Goal: Information Seeking & Learning: Learn about a topic

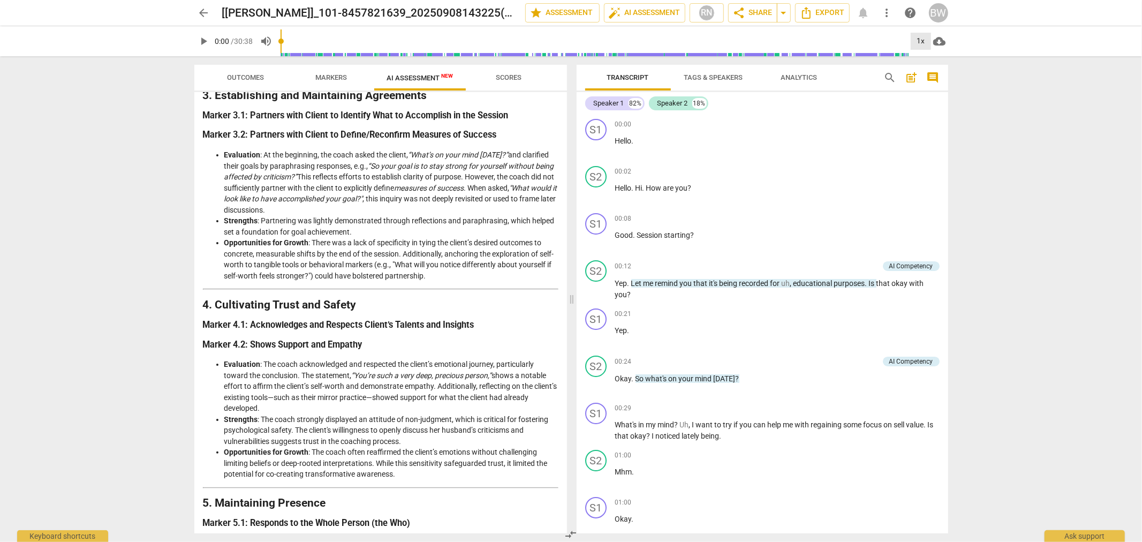
click at [916, 39] on div "1x" at bounding box center [920, 41] width 20 height 17
click at [938, 81] on li "1.25x" at bounding box center [928, 83] width 36 height 20
click at [205, 37] on span "play_arrow" at bounding box center [204, 41] width 13 height 13
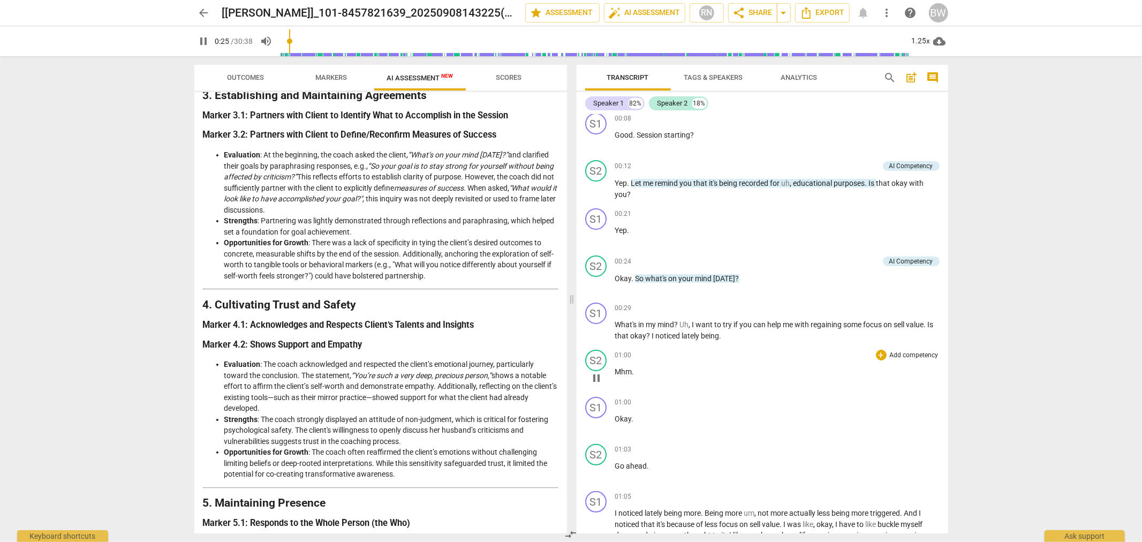
scroll to position [119, 0]
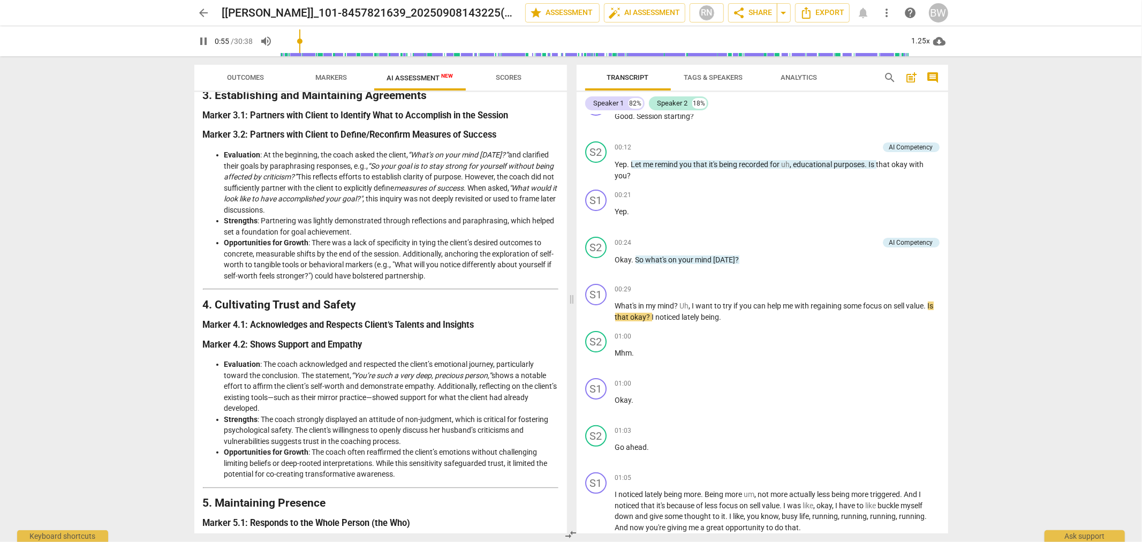
click at [214, 36] on div "pause 0:55 / 30:38 volume_up 1.25x cloud_download" at bounding box center [571, 41] width 754 height 30
click at [906, 301] on span "sell" at bounding box center [900, 305] width 12 height 9
type input "60"
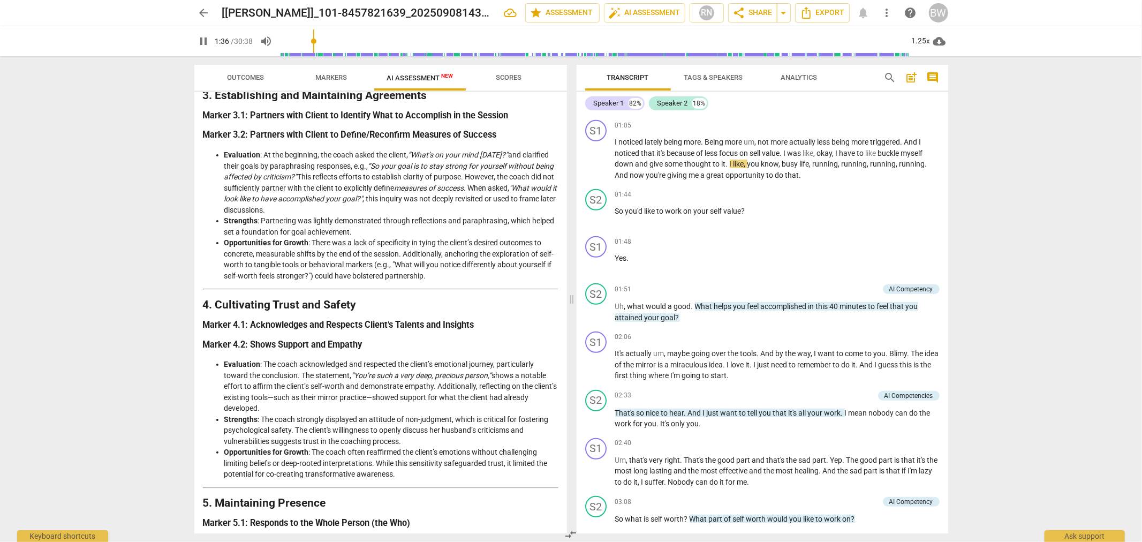
scroll to position [475, 0]
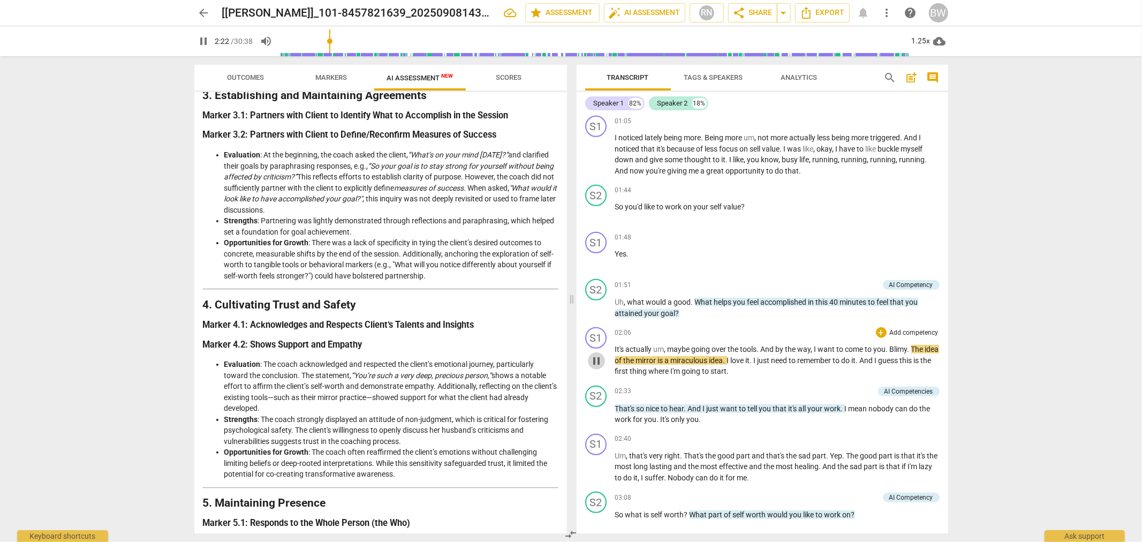
click at [594, 354] on span "pause" at bounding box center [596, 360] width 13 height 13
type input "143"
click at [863, 345] on span "come" at bounding box center [855, 349] width 20 height 9
drag, startPoint x: 897, startPoint y: 338, endPoint x: 889, endPoint y: 340, distance: 8.3
click at [889, 344] on p "It's actually um , maybe going over the tools . And by the way , I want to comp…" at bounding box center [777, 360] width 324 height 33
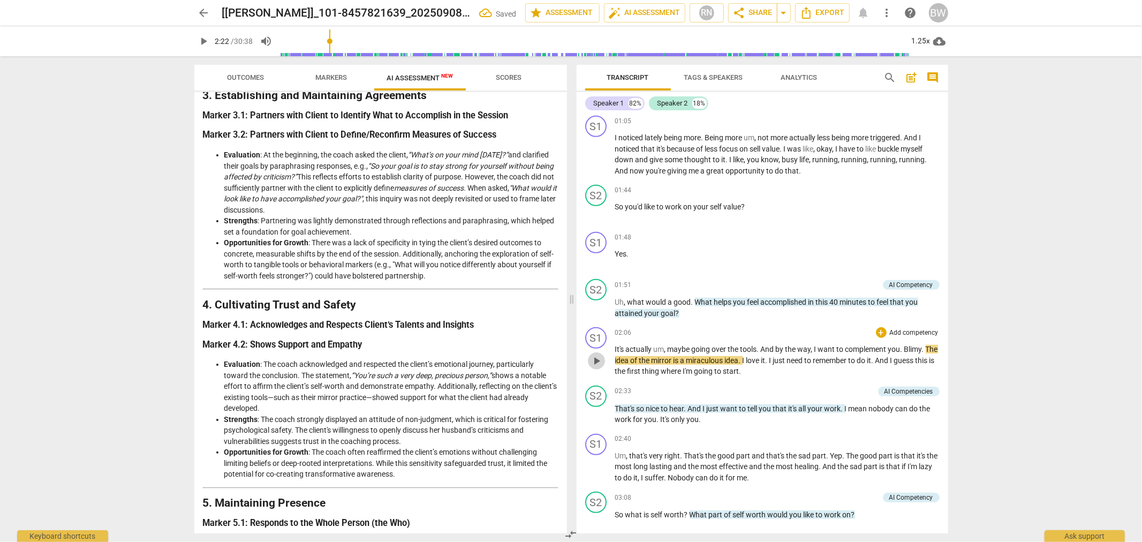
click at [596, 354] on span "play_arrow" at bounding box center [596, 360] width 13 height 13
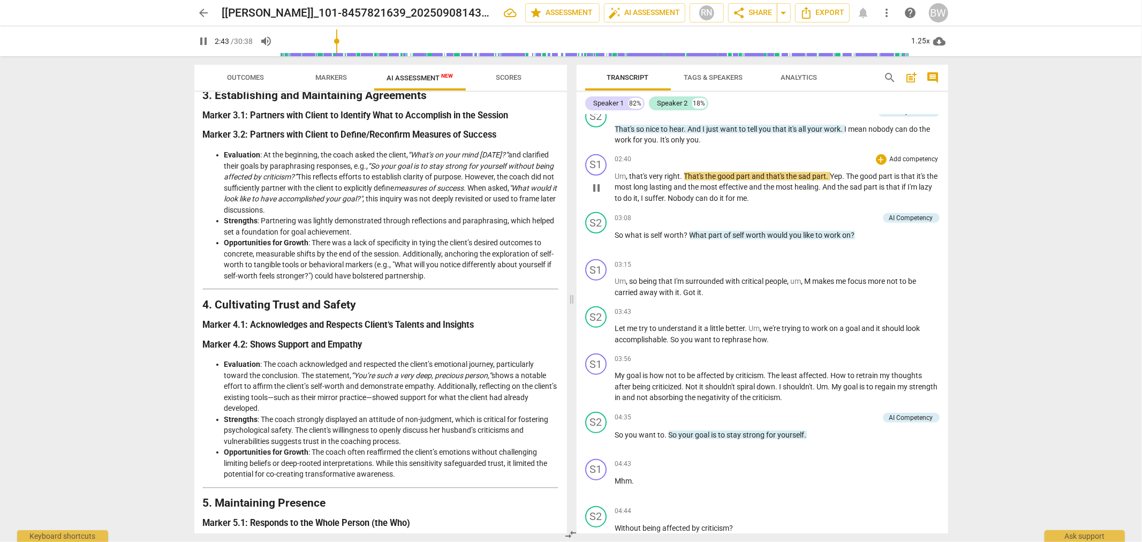
scroll to position [773, 0]
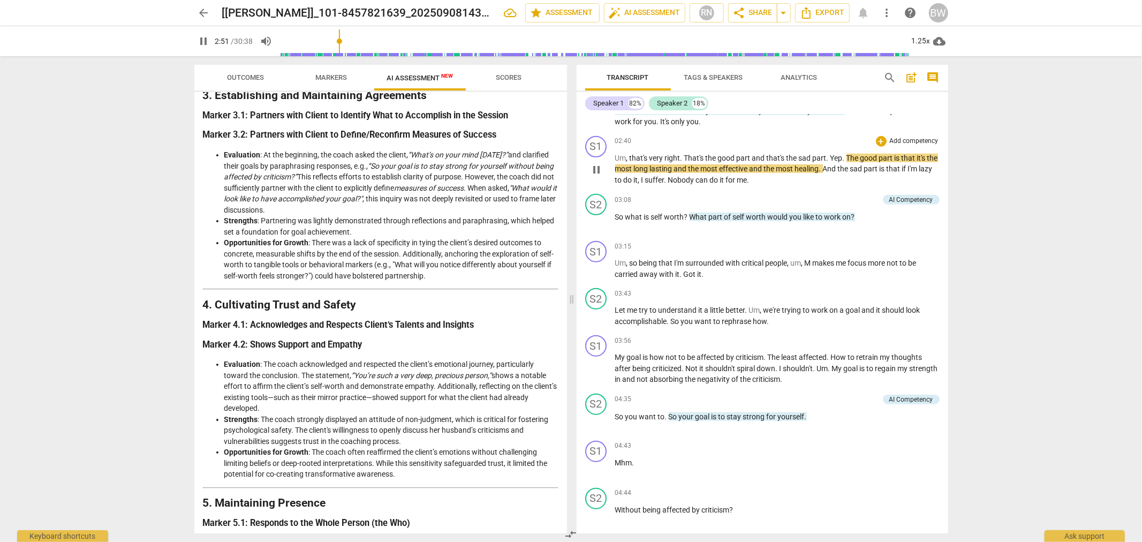
click at [828, 154] on span "." at bounding box center [828, 158] width 4 height 9
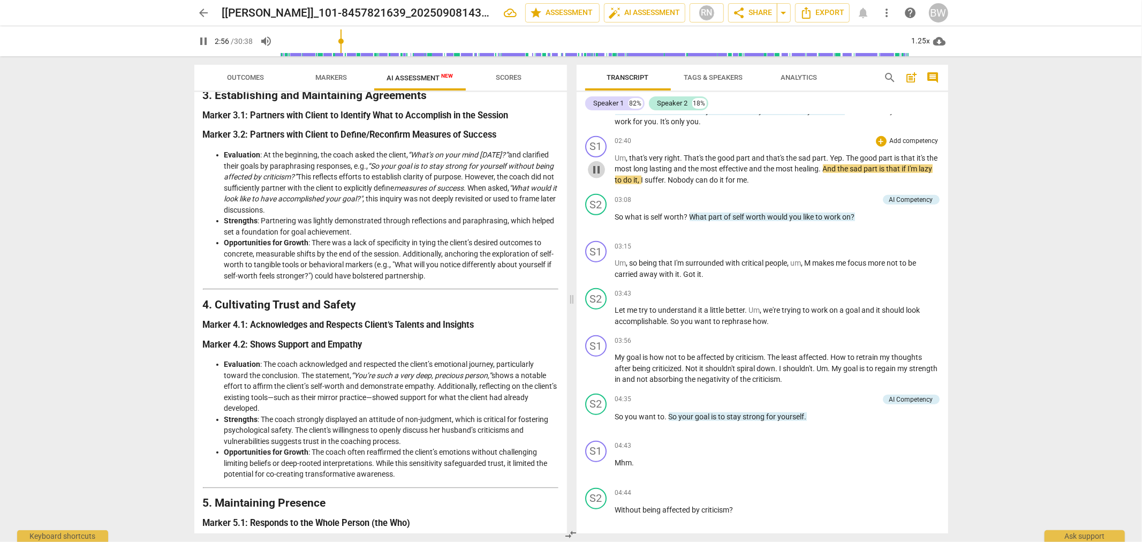
click at [598, 163] on span "pause" at bounding box center [596, 169] width 13 height 13
type input "176"
click at [830, 154] on span "Yep" at bounding box center [836, 158] width 12 height 9
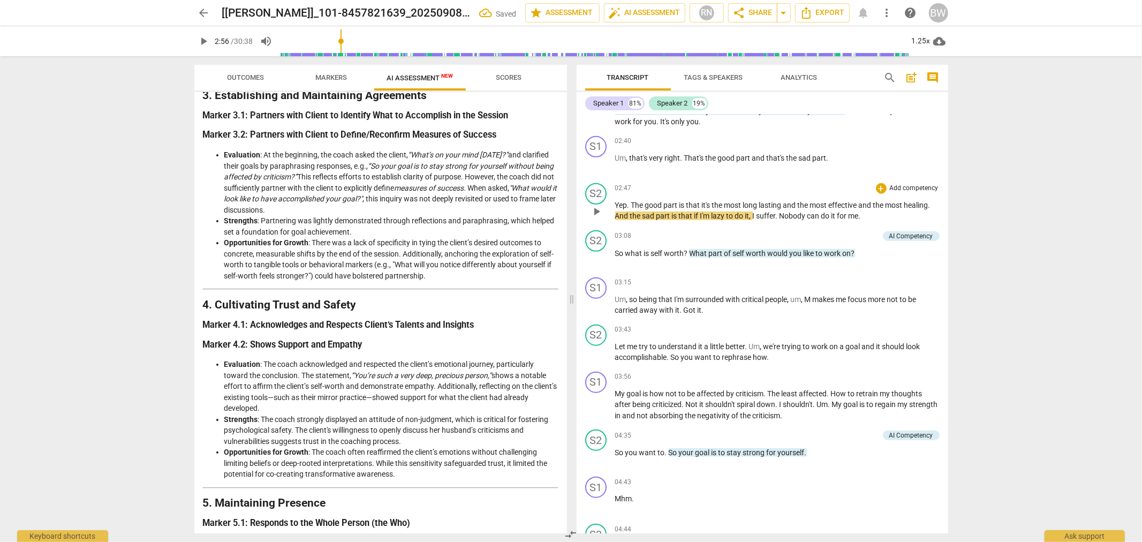
click at [631, 201] on span "The" at bounding box center [638, 205] width 14 height 9
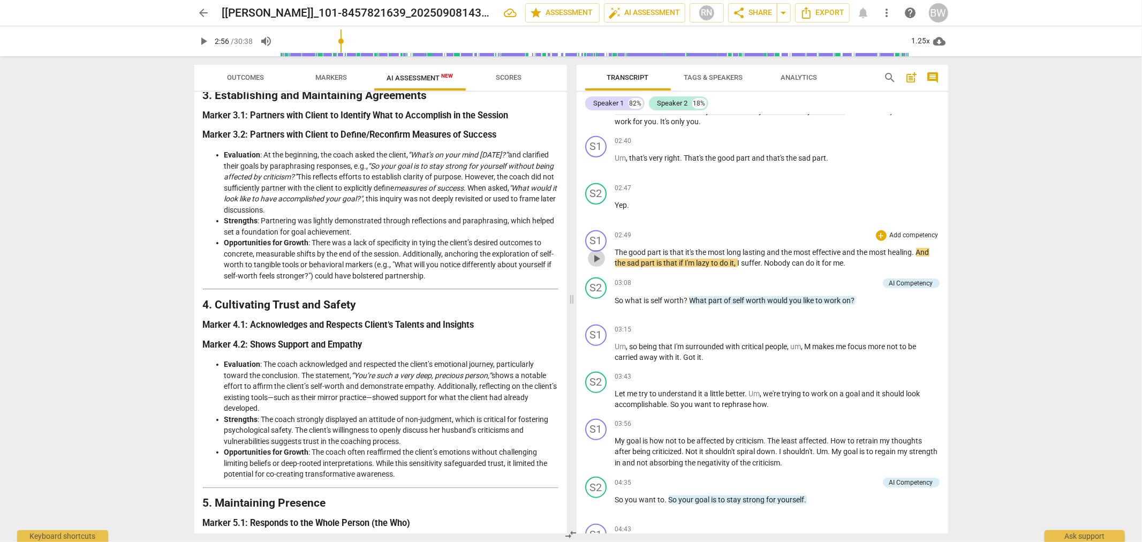
click at [598, 252] on span "play_arrow" at bounding box center [596, 258] width 13 height 13
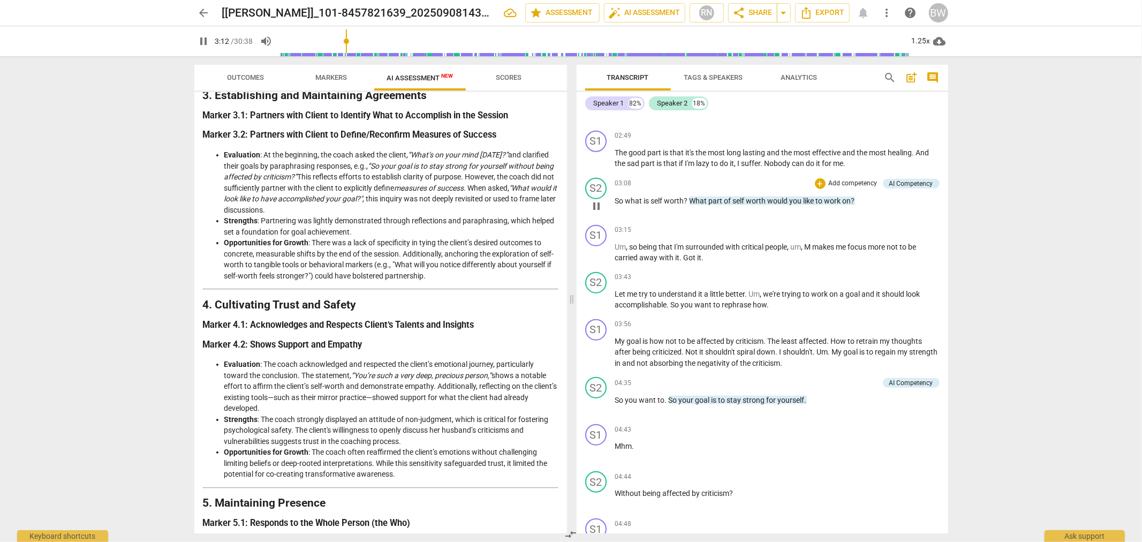
scroll to position [892, 0]
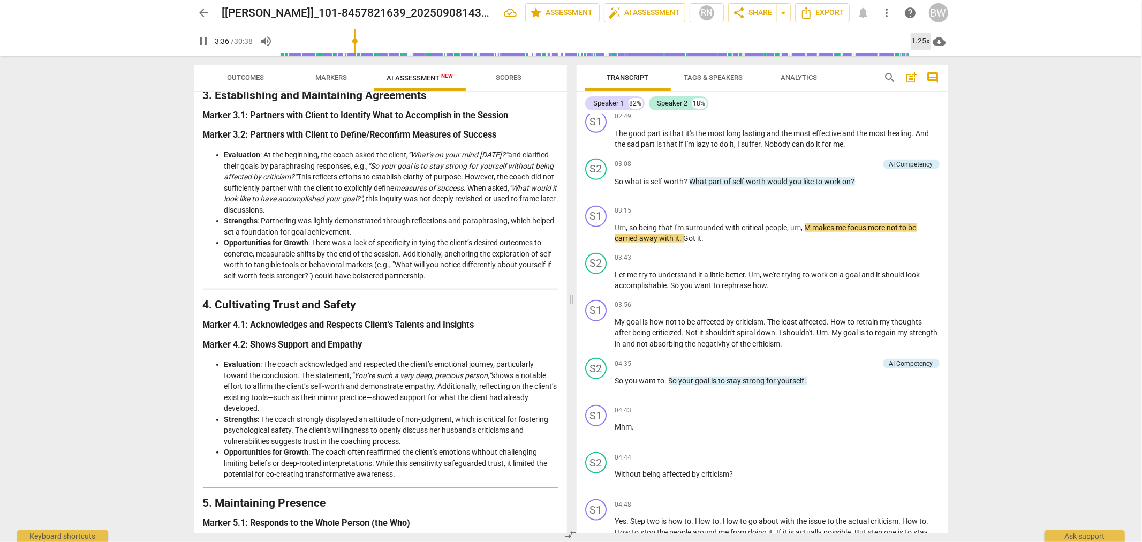
click at [928, 39] on div "1.25x" at bounding box center [920, 41] width 20 height 17
click at [934, 105] on li "1.5x" at bounding box center [928, 103] width 36 height 20
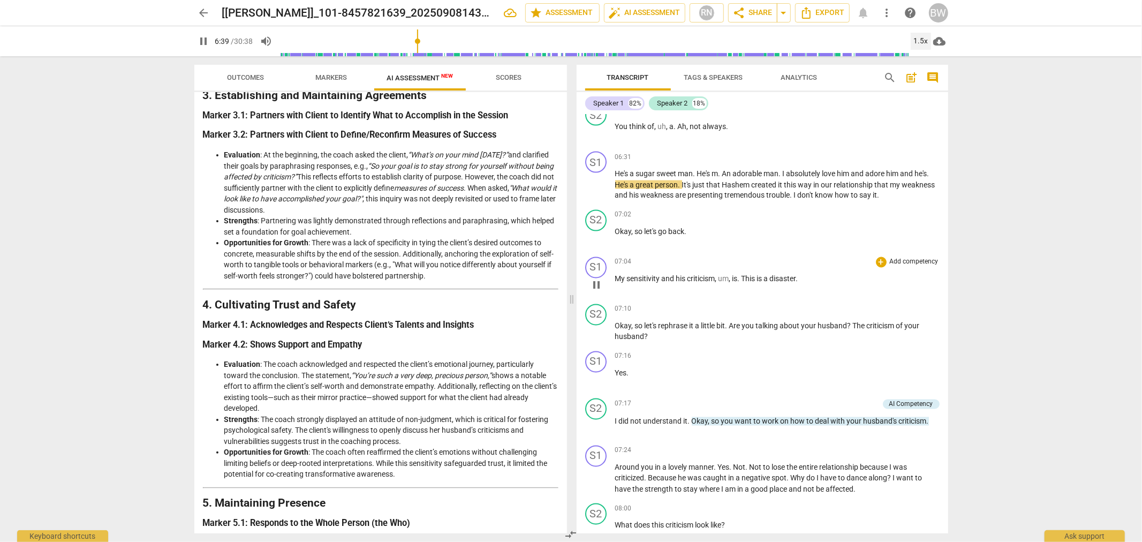
scroll to position [1612, 0]
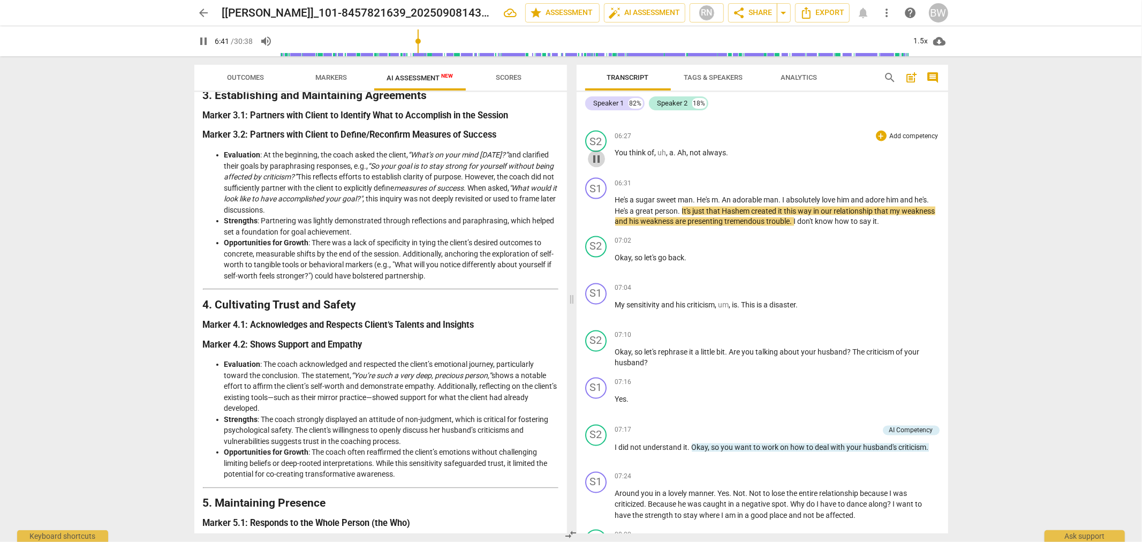
click at [593, 153] on span "pause" at bounding box center [596, 159] width 13 height 13
click at [602, 153] on span "play_arrow" at bounding box center [596, 159] width 13 height 13
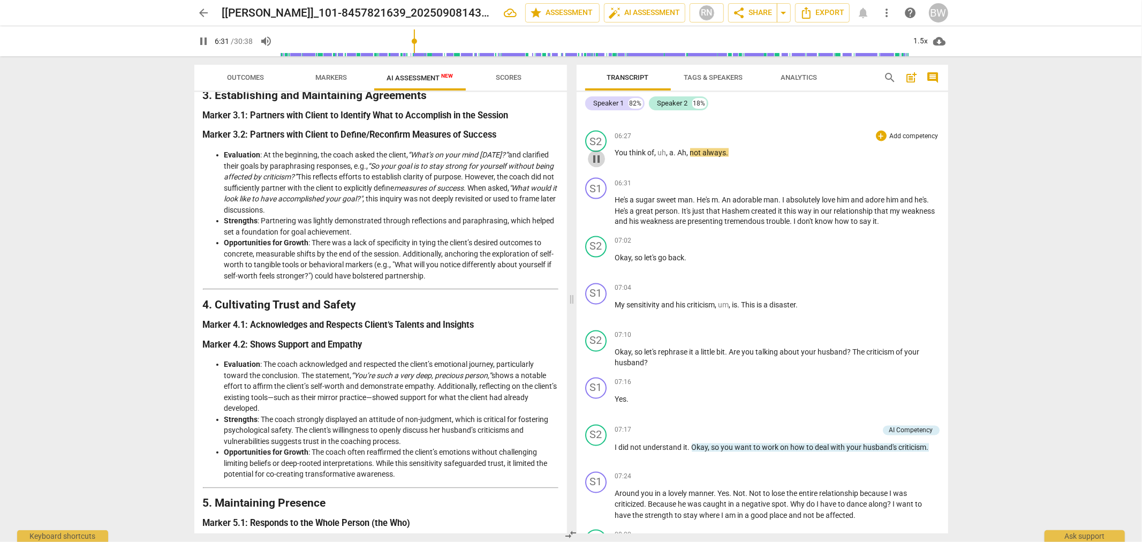
click at [599, 153] on span "pause" at bounding box center [596, 159] width 13 height 13
type input "392"
click at [687, 148] on span "," at bounding box center [688, 152] width 3 height 9
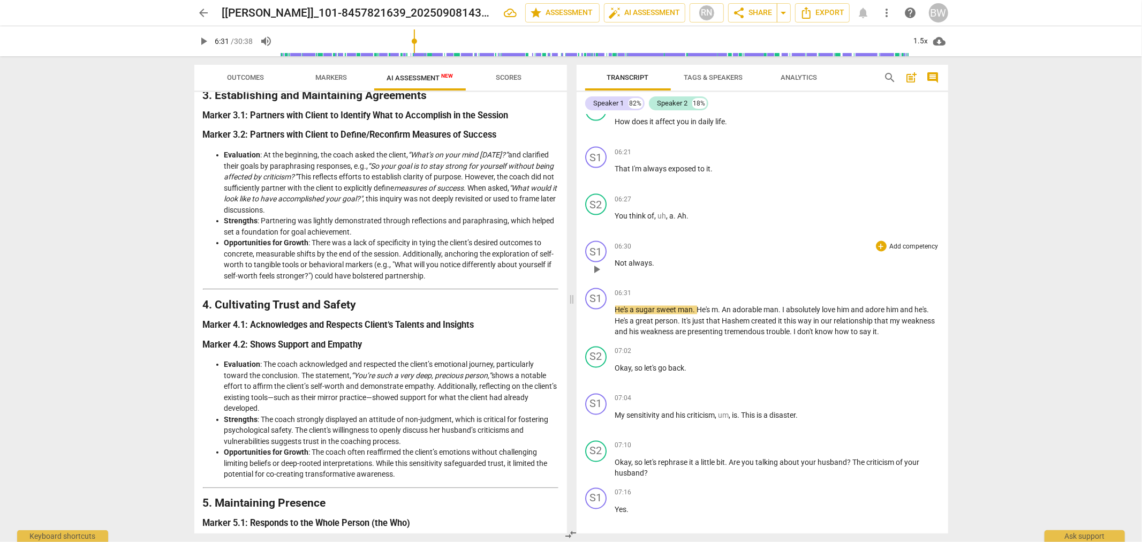
scroll to position [1539, 0]
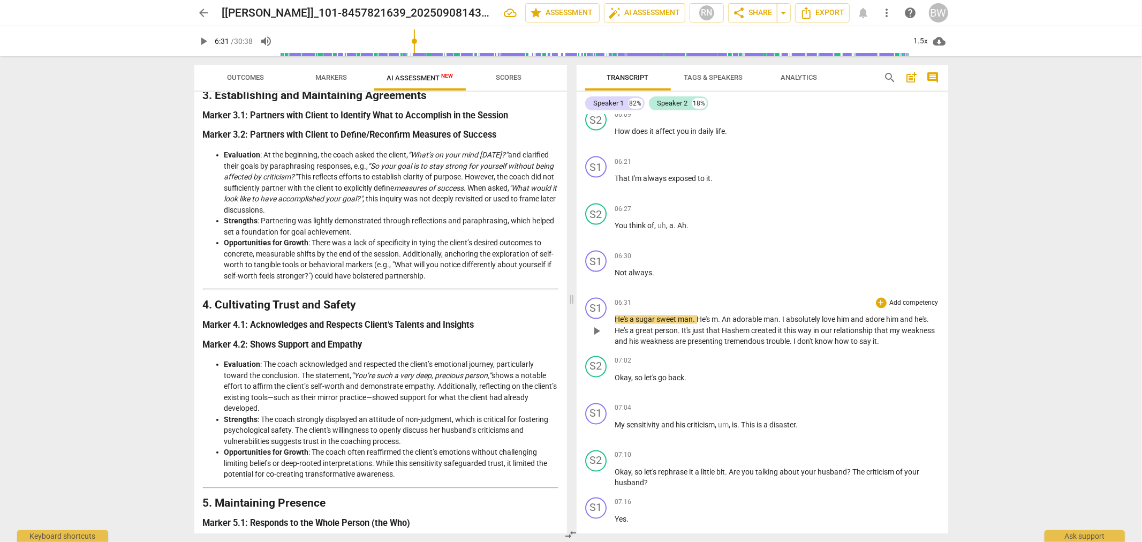
click at [598, 325] on span "play_arrow" at bounding box center [596, 331] width 13 height 13
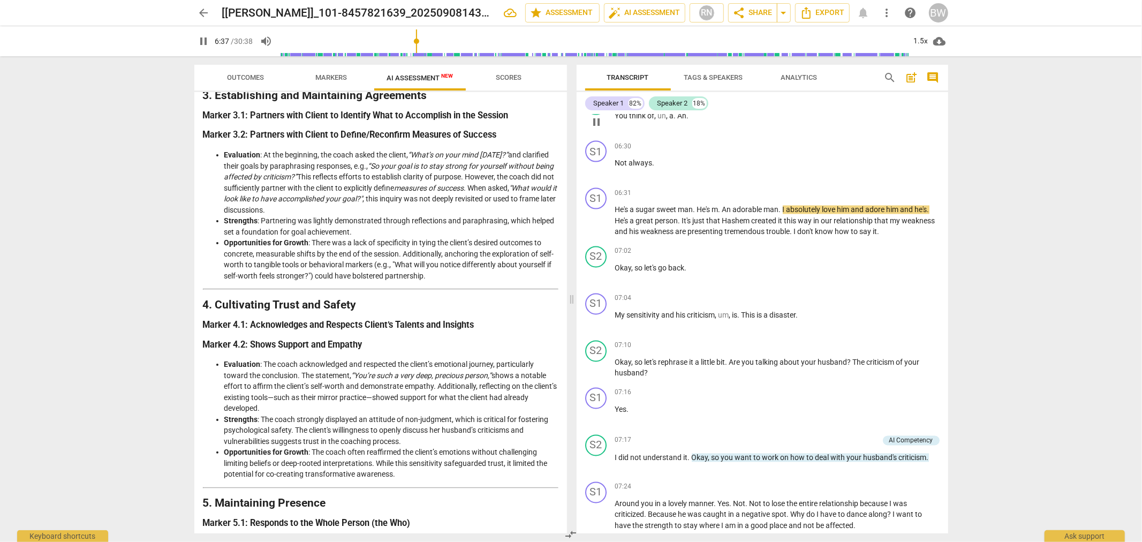
scroll to position [1658, 0]
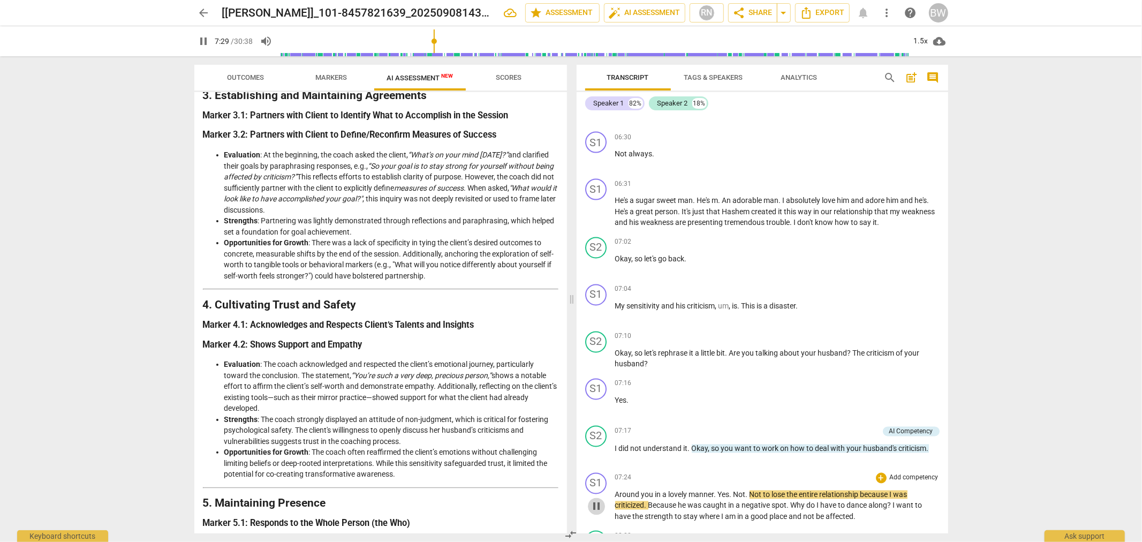
click at [594, 500] on span "pause" at bounding box center [596, 506] width 13 height 13
type input "450"
click at [651, 490] on span "you" at bounding box center [648, 494] width 14 height 9
click at [654, 489] on p "Around you in a lovely manner . Yes . Not . Not to lose the entire relationship…" at bounding box center [777, 505] width 324 height 33
click at [650, 490] on span "you" at bounding box center [648, 494] width 14 height 9
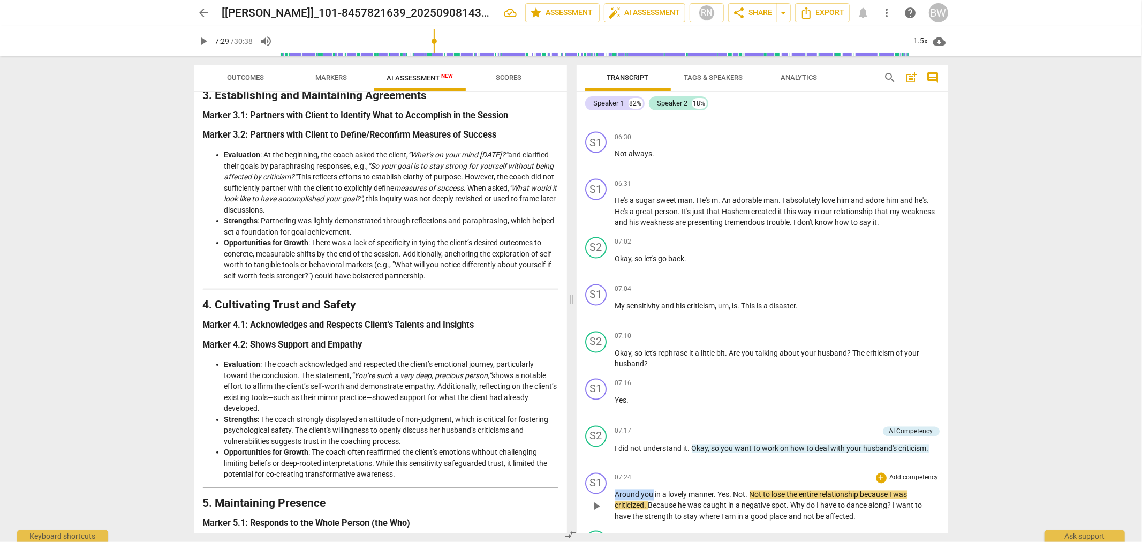
drag, startPoint x: 651, startPoint y: 467, endPoint x: 612, endPoint y: 471, distance: 39.3
click at [612, 471] on div "S1 play_arrow pause 07:24 + Add competency keyboard_arrow_right Around you in a…" at bounding box center [761, 497] width 371 height 58
click at [929, 443] on p "I did not understand it . Okay , so you want to work on how to deal with your h…" at bounding box center [777, 448] width 324 height 11
click at [611, 472] on div "S1 play_arrow pause 07:25 + Add competency keyboard_arrow_right in a lovely man…" at bounding box center [761, 498] width 371 height 58
click at [598, 501] on span "play_arrow" at bounding box center [596, 507] width 13 height 13
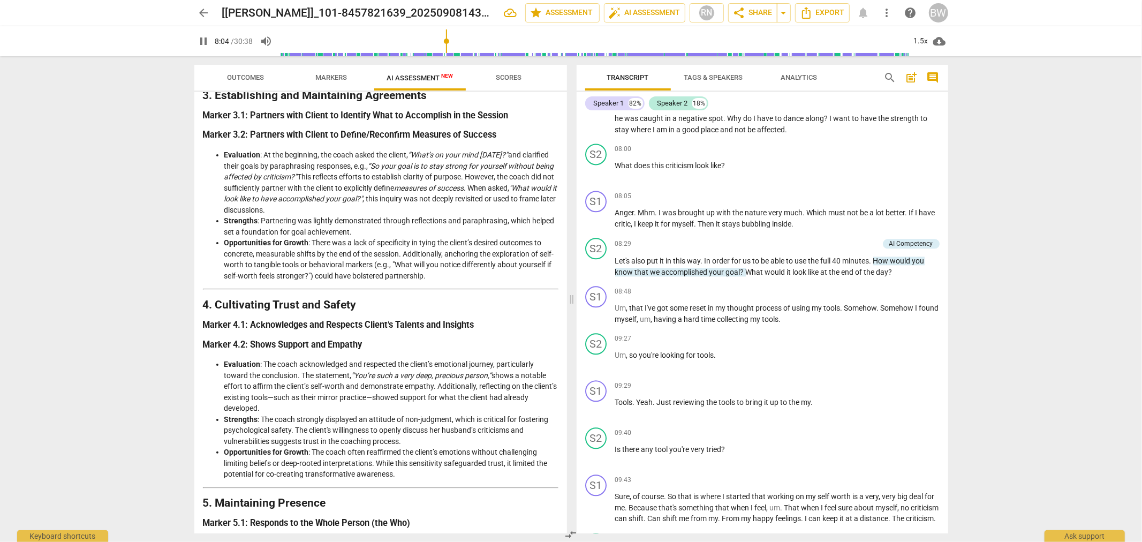
scroll to position [2074, 0]
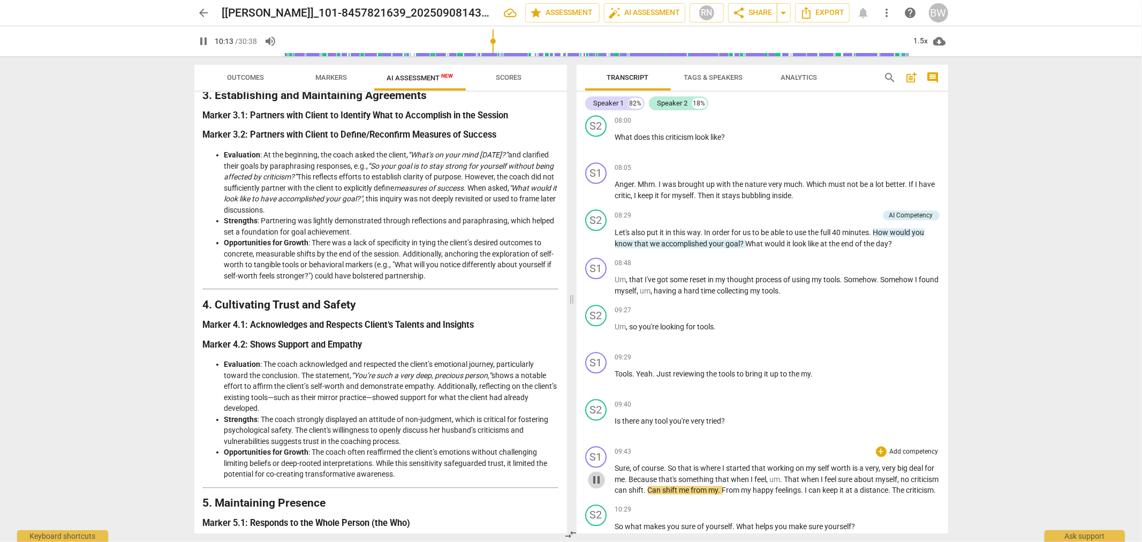
click at [597, 473] on span "pause" at bounding box center [596, 479] width 13 height 13
click at [598, 473] on span "play_arrow" at bounding box center [596, 479] width 13 height 13
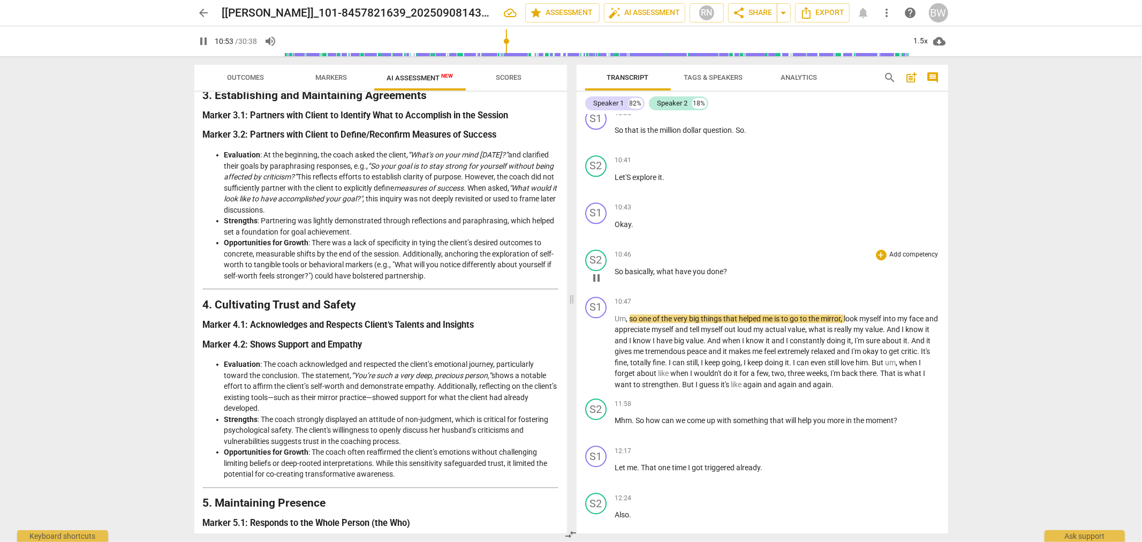
scroll to position [2516, 0]
click at [598, 272] on span "pause" at bounding box center [596, 278] width 13 height 13
type input "655"
click at [657, 268] on span "what" at bounding box center [666, 272] width 19 height 9
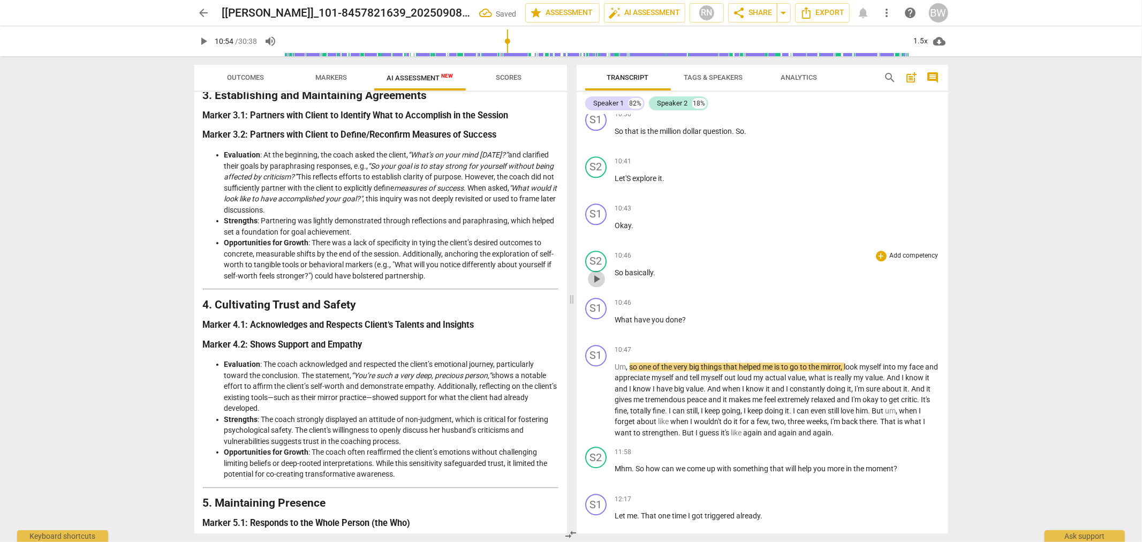
click at [601, 272] on span "play_arrow" at bounding box center [596, 278] width 13 height 13
click at [592, 272] on span "pause" at bounding box center [596, 278] width 13 height 13
click at [592, 272] on span "play_arrow" at bounding box center [596, 278] width 13 height 13
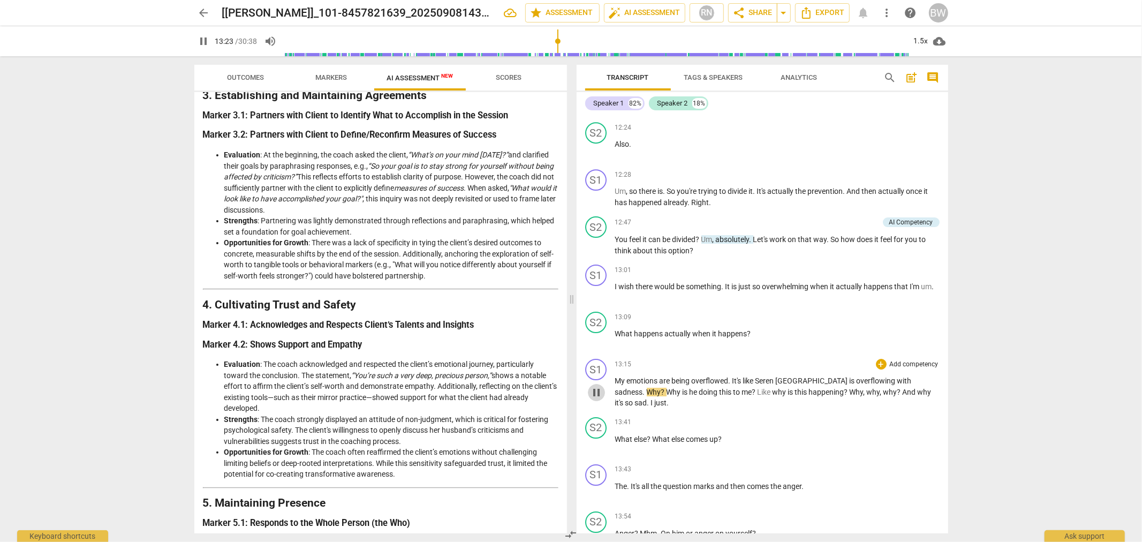
click at [598, 386] on span "pause" at bounding box center [596, 392] width 13 height 13
drag, startPoint x: 758, startPoint y: 351, endPoint x: 773, endPoint y: 351, distance: 15.0
click at [773, 376] on span "Seren" at bounding box center [765, 380] width 20 height 9
click at [599, 386] on span "play_arrow" at bounding box center [596, 392] width 13 height 13
click at [595, 386] on span "pause" at bounding box center [596, 392] width 13 height 13
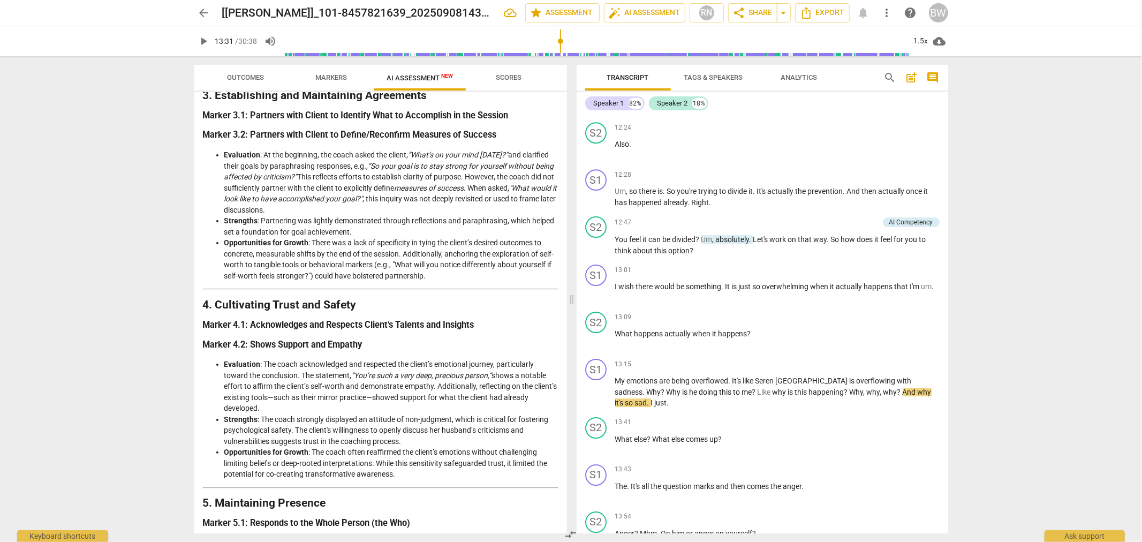
click at [615, 376] on span "My" at bounding box center [621, 380] width 12 height 9
click at [592, 386] on span "play_arrow" at bounding box center [596, 392] width 13 height 13
click at [592, 386] on span "pause" at bounding box center [596, 392] width 13 height 13
click at [557, 43] on input "range" at bounding box center [597, 41] width 624 height 34
click at [597, 386] on span "play_arrow" at bounding box center [596, 392] width 13 height 13
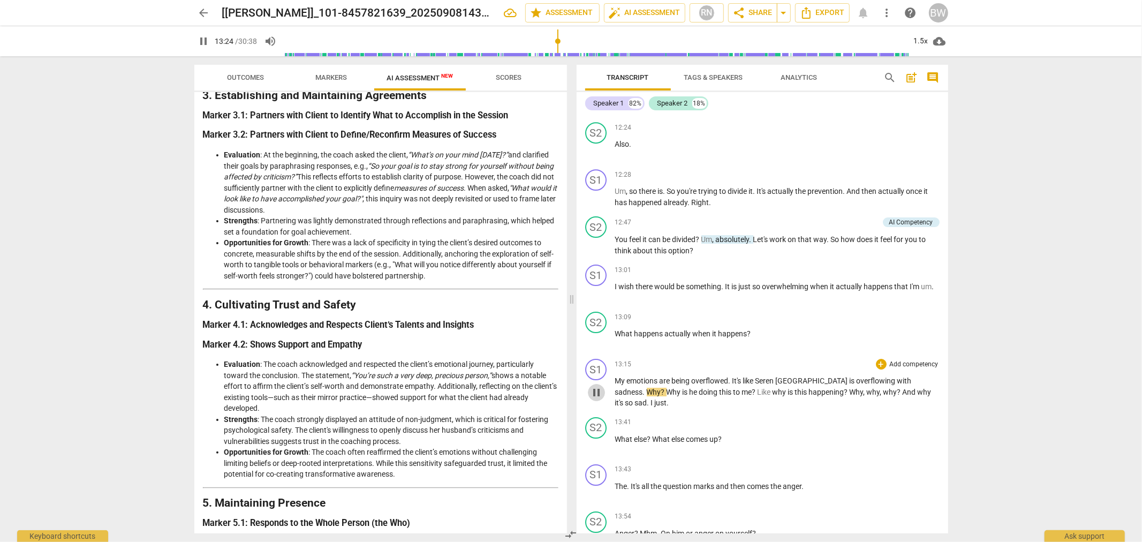
click at [597, 386] on span "pause" at bounding box center [596, 392] width 13 height 13
drag, startPoint x: 559, startPoint y: 39, endPoint x: 554, endPoint y: 40, distance: 5.6
click at [554, 40] on input "range" at bounding box center [597, 41] width 624 height 34
click at [592, 386] on span "play_arrow" at bounding box center [596, 392] width 13 height 13
click at [595, 386] on span "pause" at bounding box center [596, 392] width 13 height 13
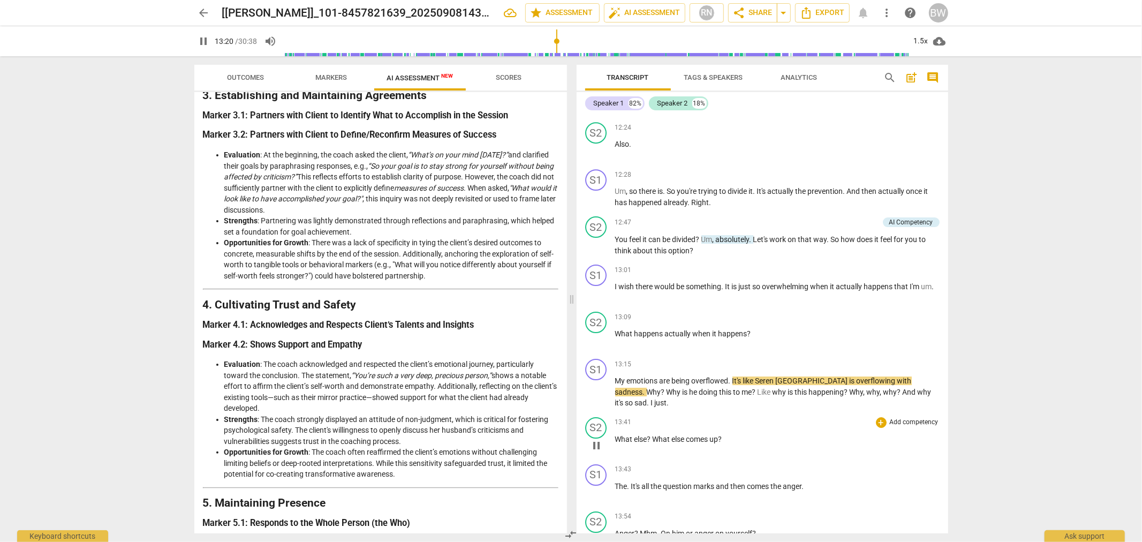
type input "801"
drag, startPoint x: 760, startPoint y: 352, endPoint x: 774, endPoint y: 354, distance: 14.1
click at [774, 376] on span "Seren" at bounding box center [765, 380] width 20 height 9
drag, startPoint x: 804, startPoint y: 351, endPoint x: 787, endPoint y: 351, distance: 16.6
click at [787, 376] on span "[GEOGRAPHIC_DATA]" at bounding box center [823, 380] width 74 height 9
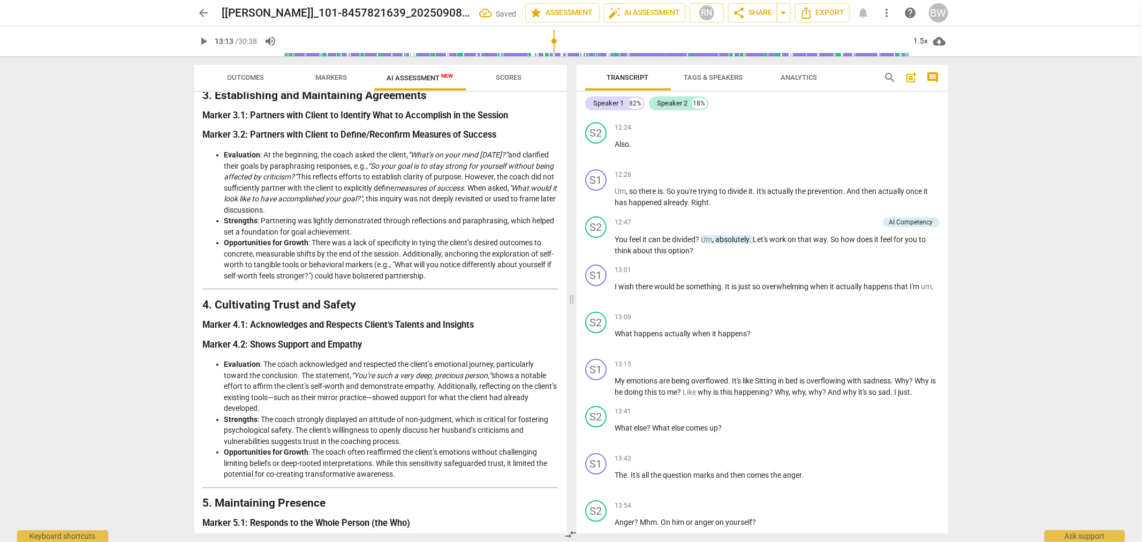
click at [555, 44] on input "range" at bounding box center [597, 41] width 624 height 34
click at [591, 381] on span "play_arrow" at bounding box center [596, 387] width 13 height 13
click at [595, 381] on span "pause" at bounding box center [596, 387] width 13 height 13
type input "806"
click at [803, 376] on span "is" at bounding box center [803, 380] width 7 height 9
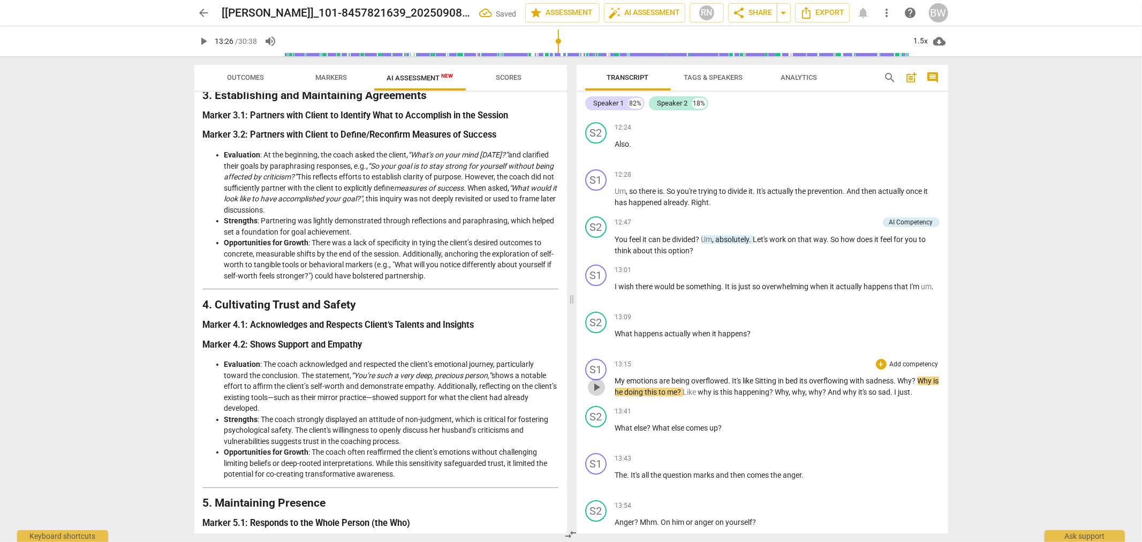
click at [596, 381] on span "play_arrow" at bounding box center [596, 387] width 13 height 13
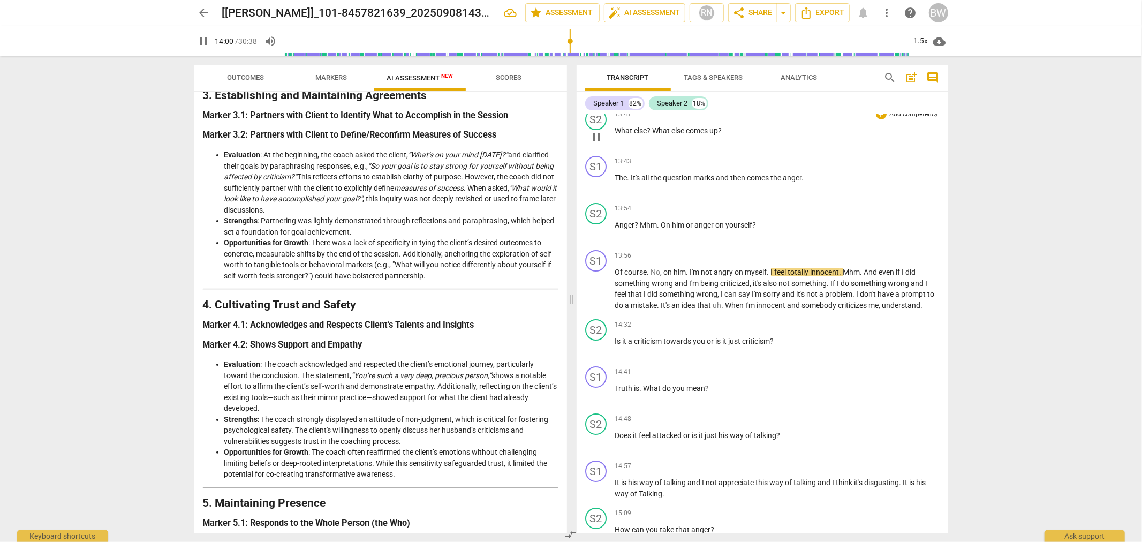
scroll to position [3292, 0]
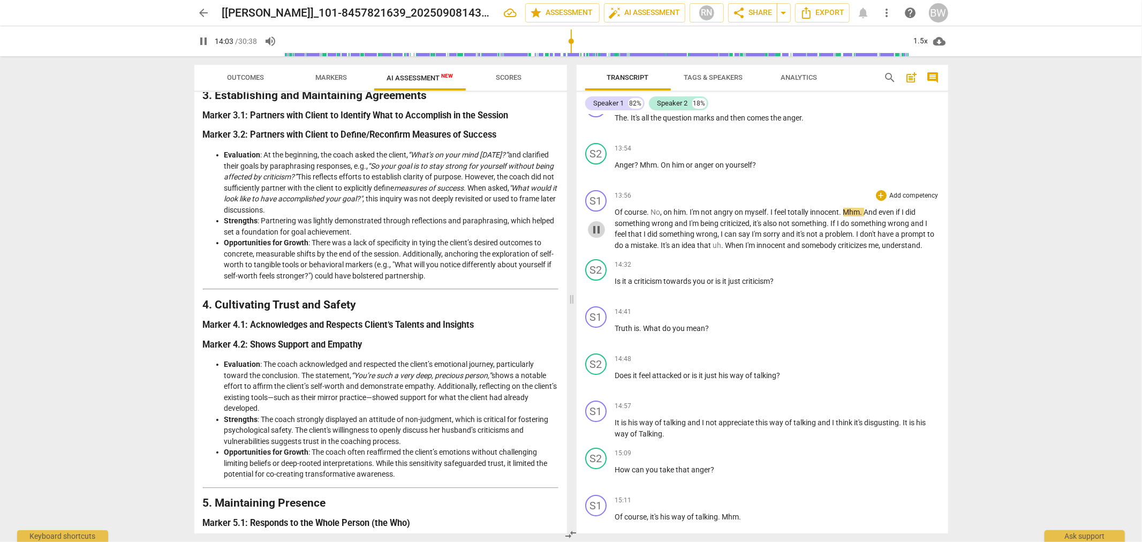
click at [593, 223] on span "pause" at bounding box center [596, 229] width 13 height 13
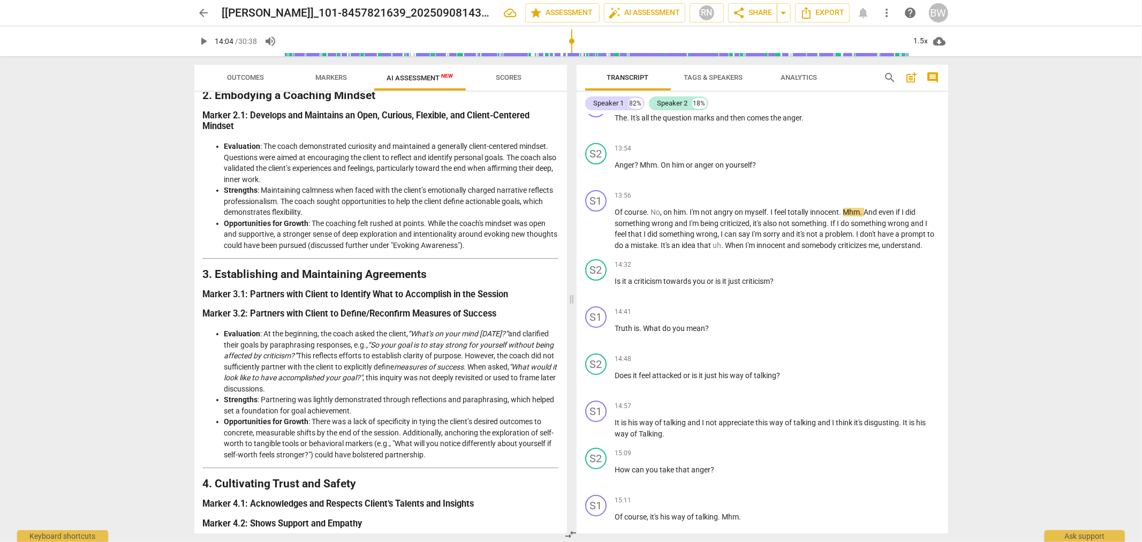
scroll to position [297, 0]
click at [1090, 136] on div "arrow_back [[PERSON_NAME]]_101-8457821639_20250908143225(28) edit star Assessme…" at bounding box center [571, 271] width 1142 height 542
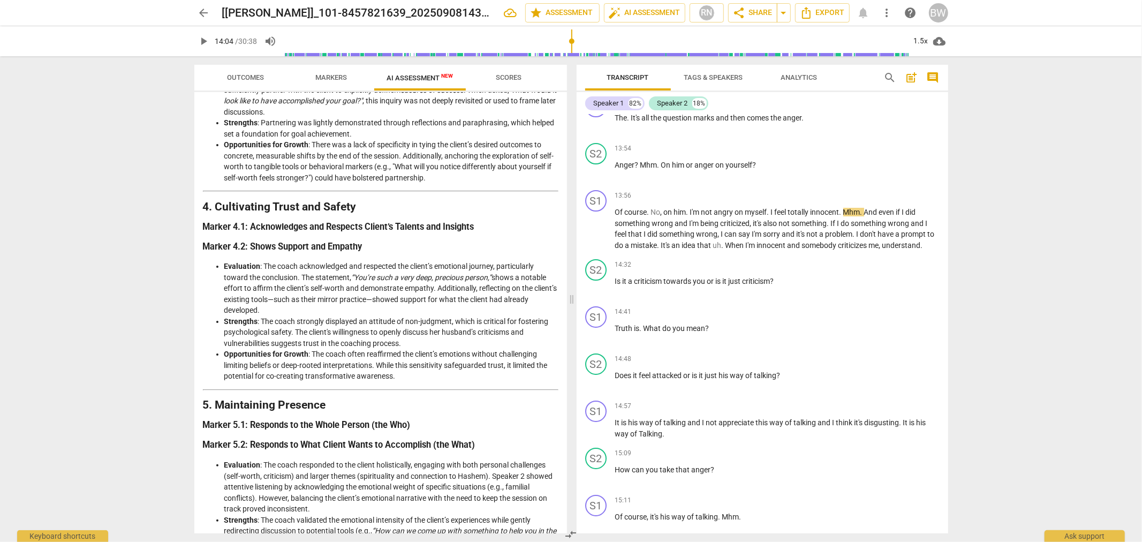
scroll to position [595, 0]
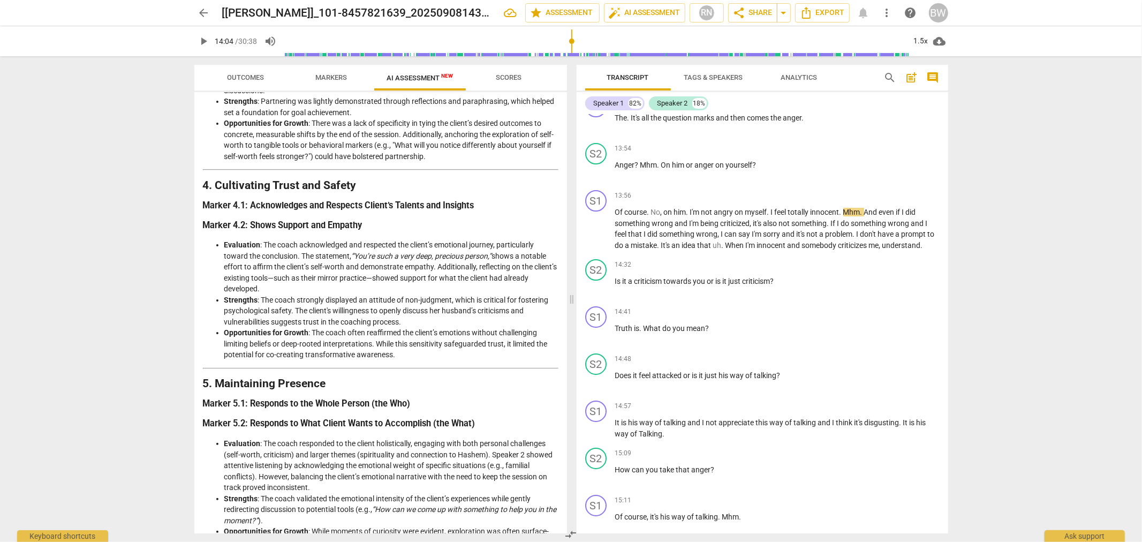
click at [81, 84] on div "arrow_back [[PERSON_NAME]]_101-8457821639_20250908143225(28) edit star Assessme…" at bounding box center [571, 271] width 1142 height 542
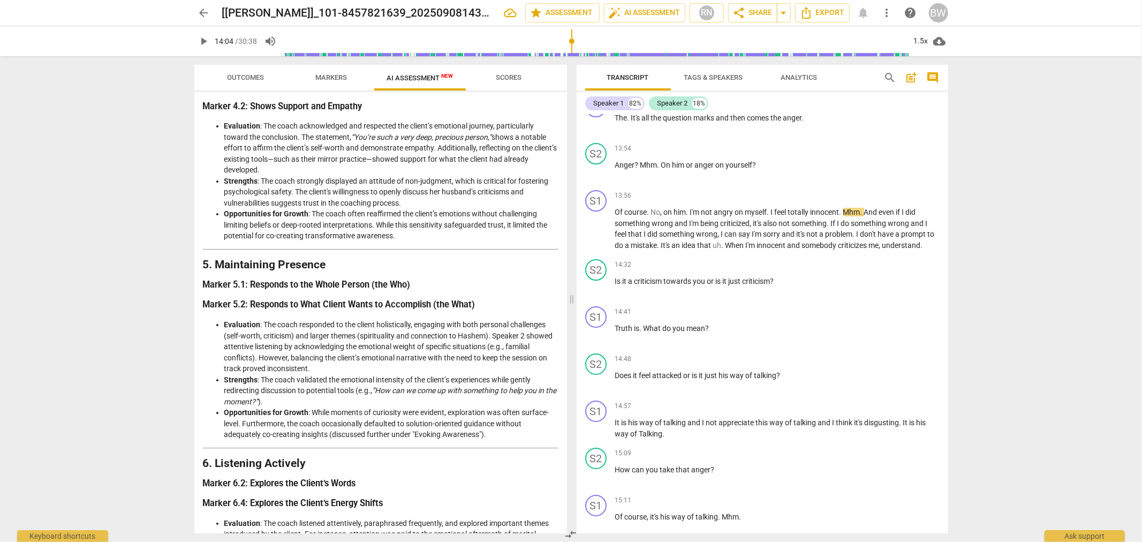
scroll to position [773, 0]
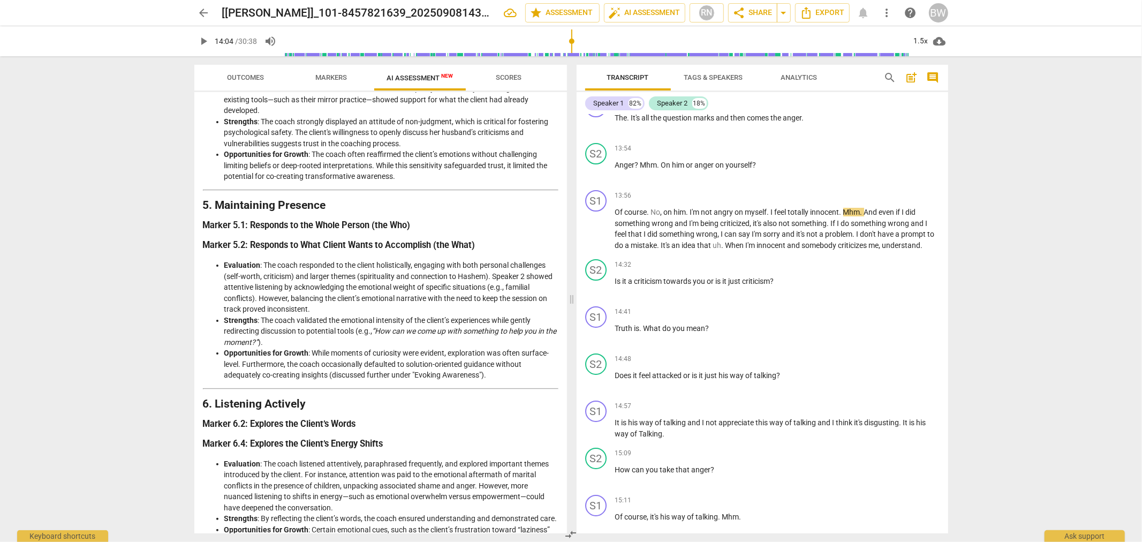
click at [62, 208] on div "arrow_back [[PERSON_NAME]]_101-8457821639_20250908143225(28) edit star Assessme…" at bounding box center [571, 271] width 1142 height 542
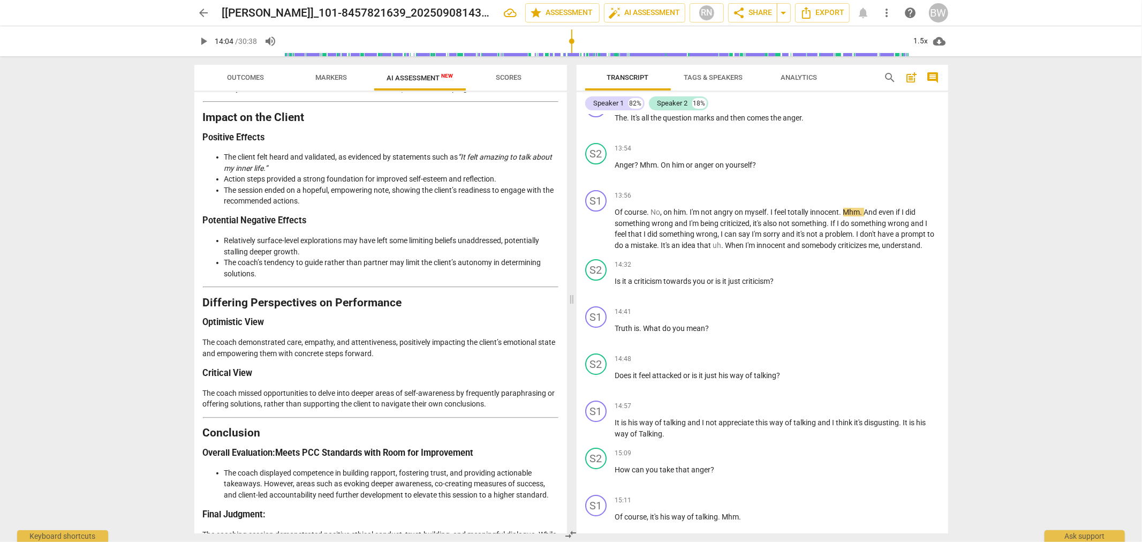
scroll to position [1646, 0]
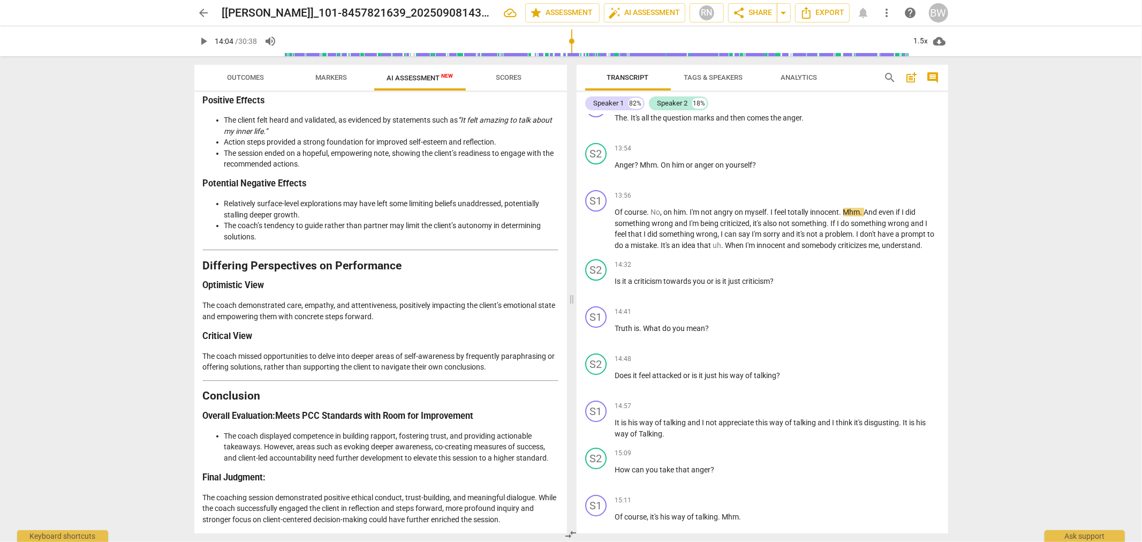
click at [971, 508] on div "arrow_back [[PERSON_NAME]]_101-8457821639_20250908143225(28) edit star Assessme…" at bounding box center [571, 271] width 1142 height 542
type input "844"
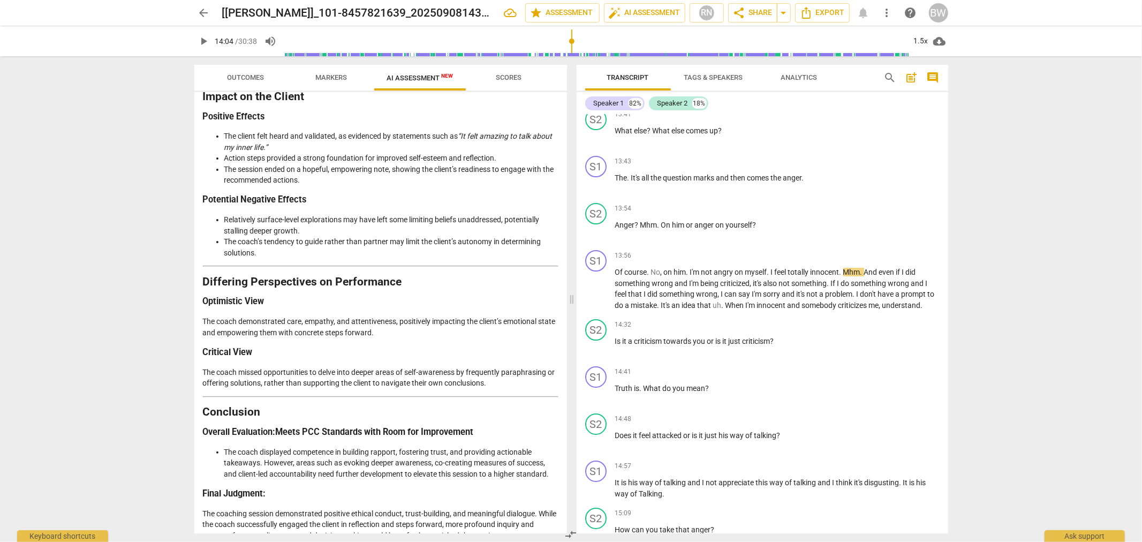
scroll to position [1587, 0]
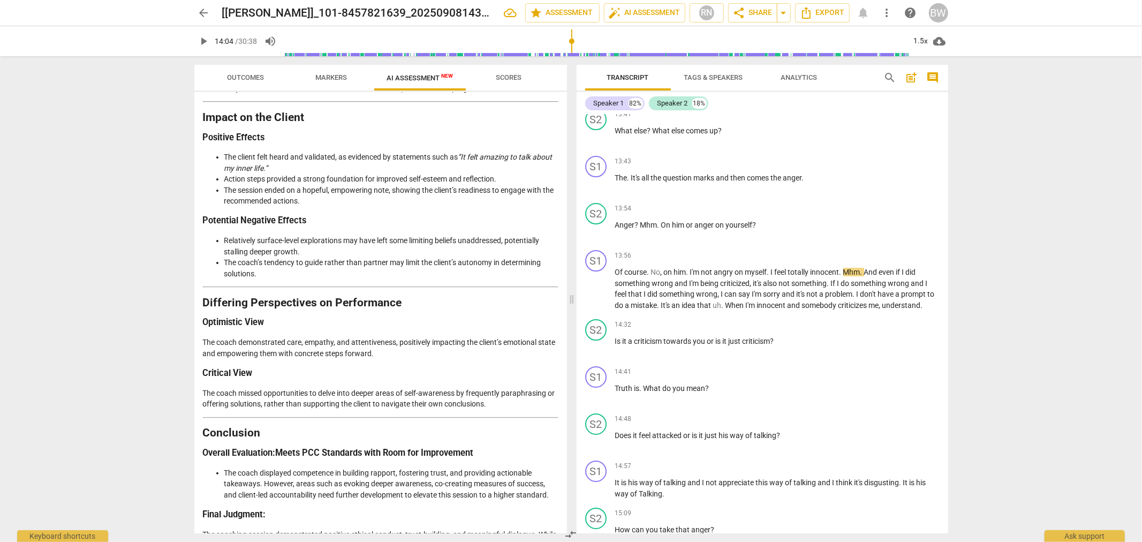
click at [1050, 244] on div "arrow_back [[PERSON_NAME]]_101-8457821639_20250908143225(28) edit star Assessme…" at bounding box center [571, 271] width 1142 height 542
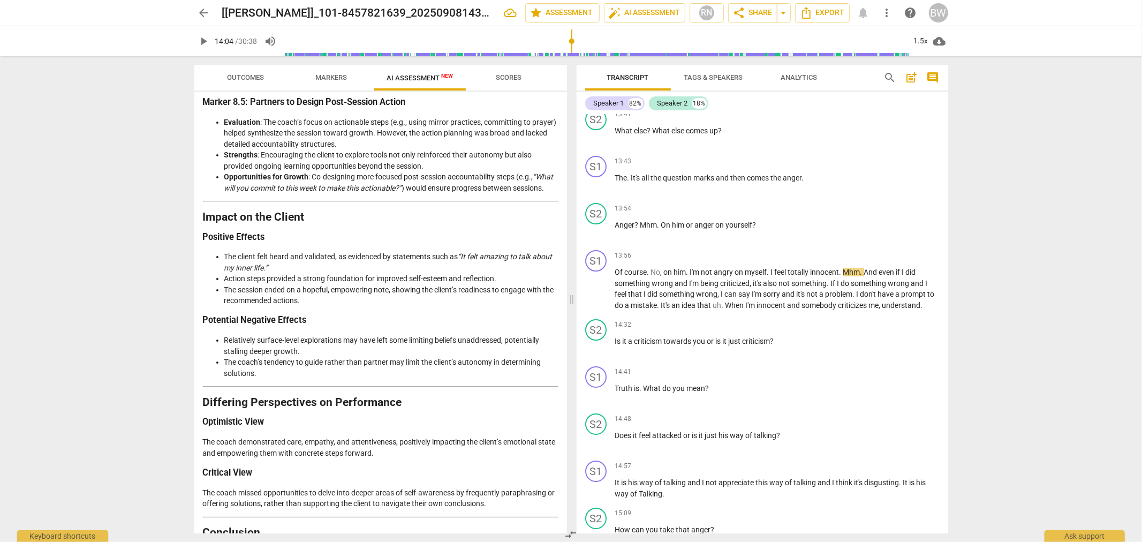
scroll to position [1468, 0]
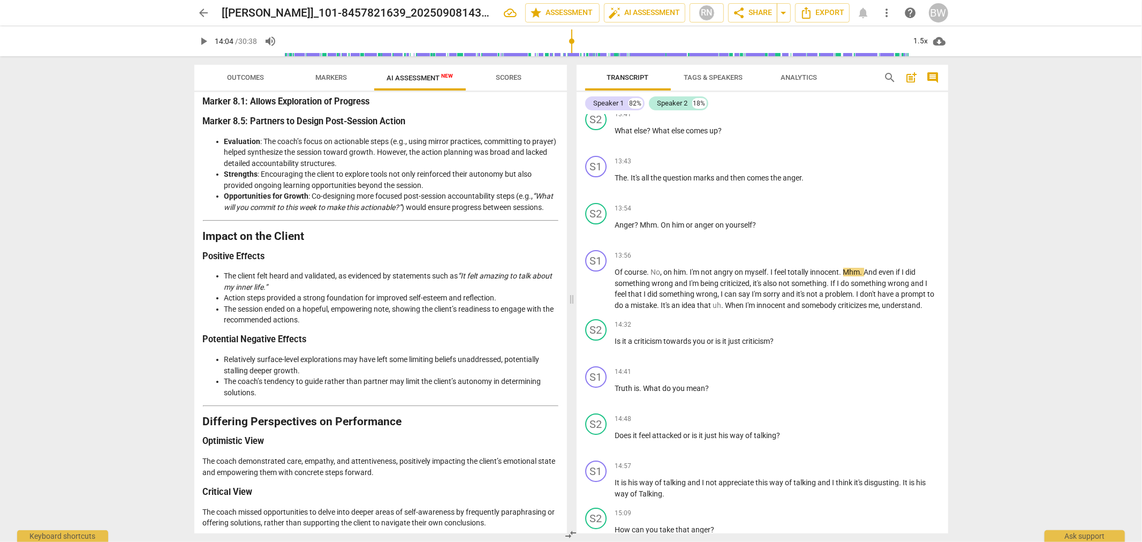
click at [983, 158] on div "arrow_back [[PERSON_NAME]]_101-8457821639_20250908143225(28) edit star Assessme…" at bounding box center [571, 271] width 1142 height 542
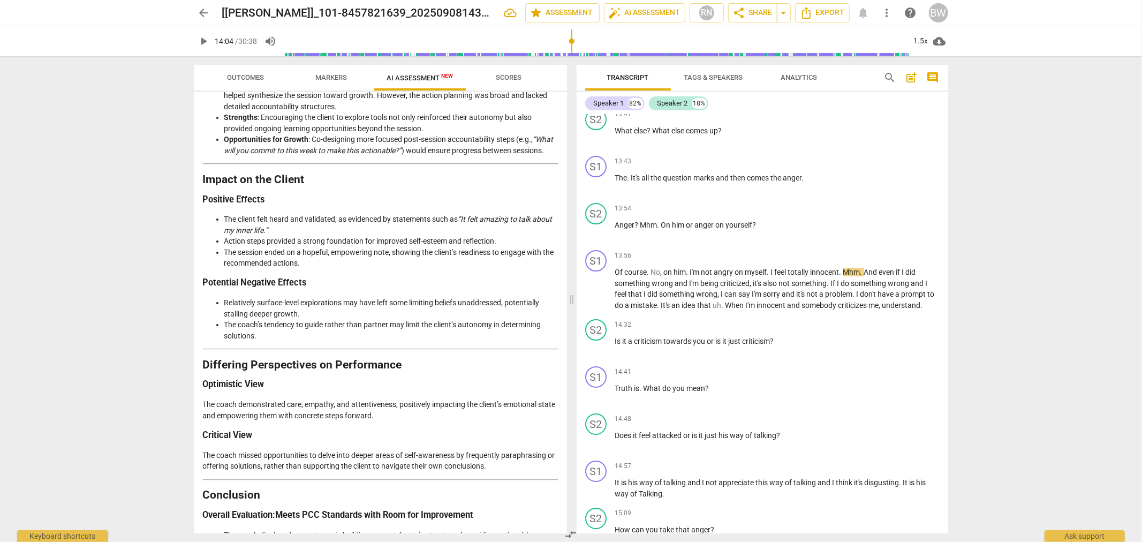
scroll to position [1527, 0]
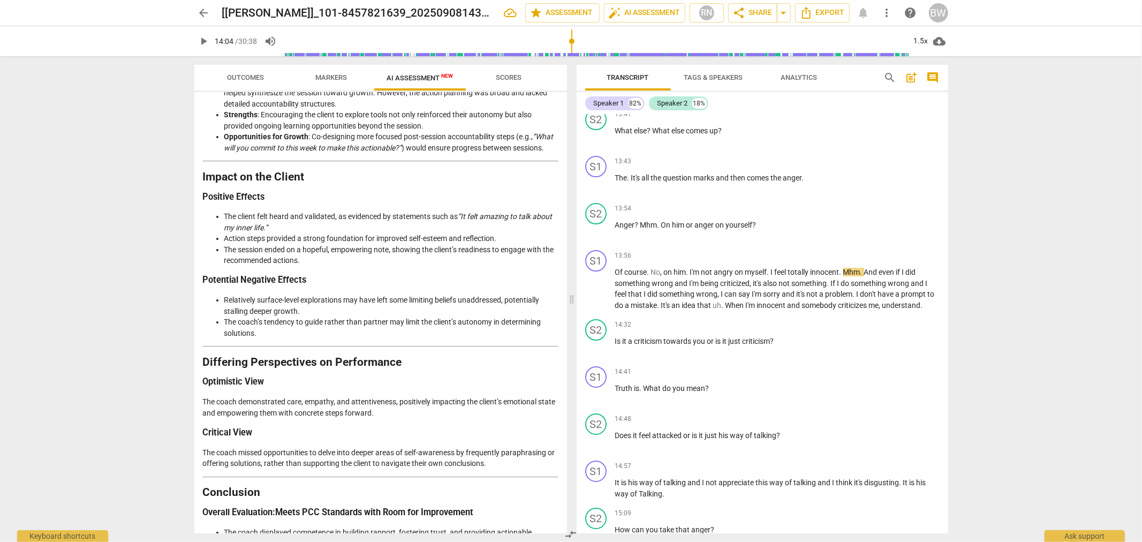
click at [1015, 269] on div "arrow_back [[PERSON_NAME]]_101-8457821639_20250908143225(28) edit star Assessme…" at bounding box center [571, 271] width 1142 height 542
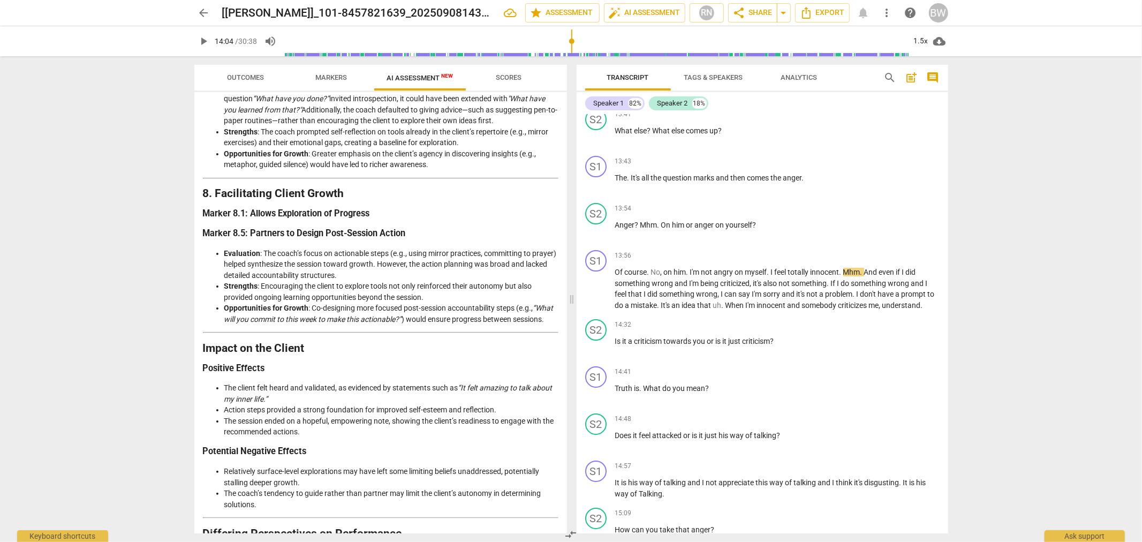
scroll to position [1349, 0]
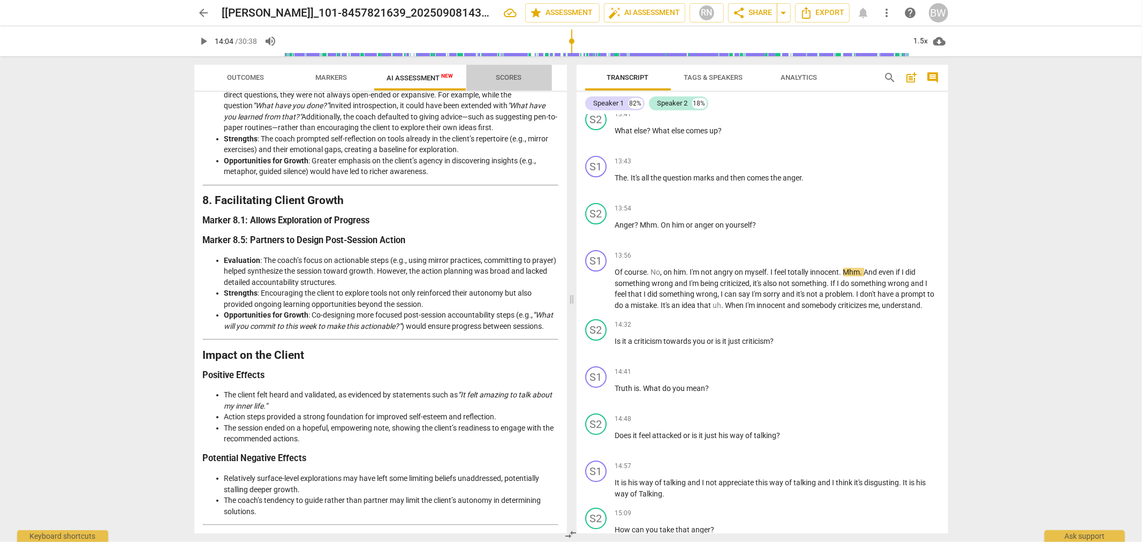
click at [505, 73] on span "Scores" at bounding box center [509, 77] width 26 height 8
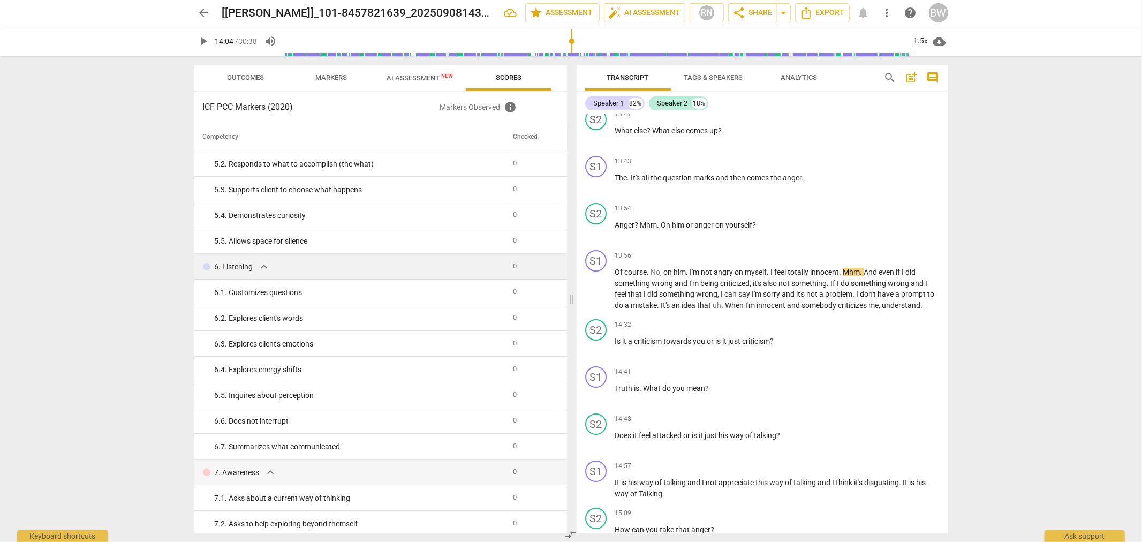
scroll to position [416, 0]
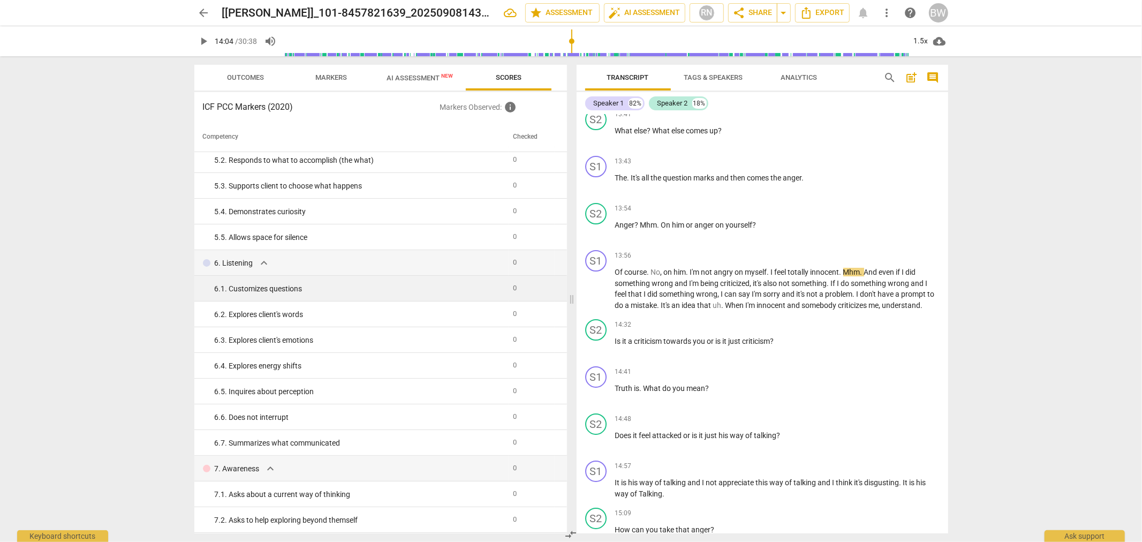
click at [381, 294] on td "6. 1. Customizes questions" at bounding box center [351, 289] width 315 height 26
click at [257, 293] on td "6. 1. Customizes questions" at bounding box center [351, 289] width 315 height 26
click at [512, 105] on span "info" at bounding box center [510, 107] width 13 height 13
click at [247, 109] on h3 "ICF PCC Markers (2020)" at bounding box center [321, 107] width 237 height 13
click at [328, 77] on span "Markers" at bounding box center [331, 77] width 32 height 8
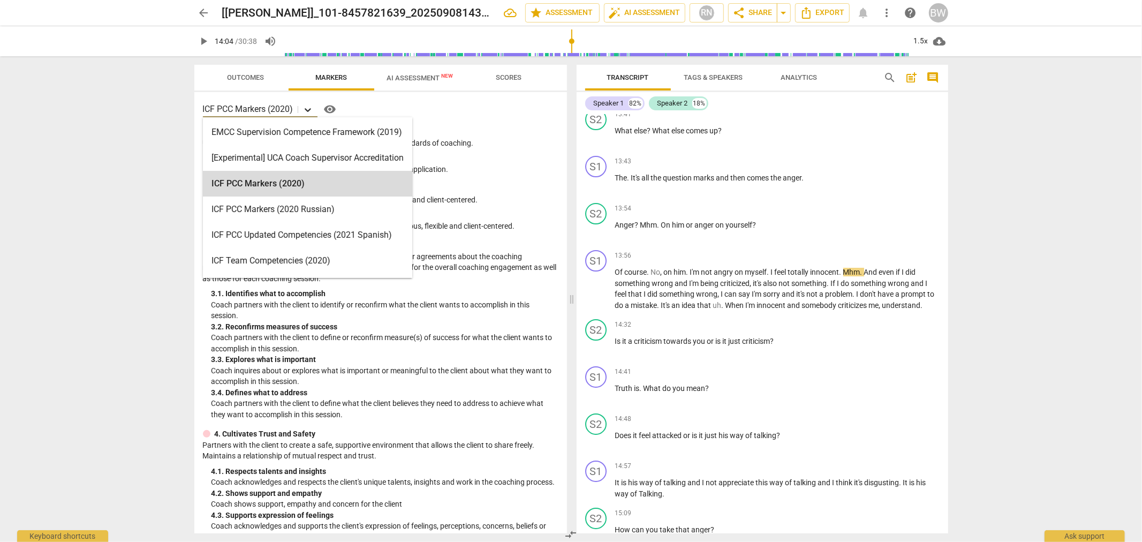
click at [305, 108] on icon at bounding box center [307, 109] width 11 height 11
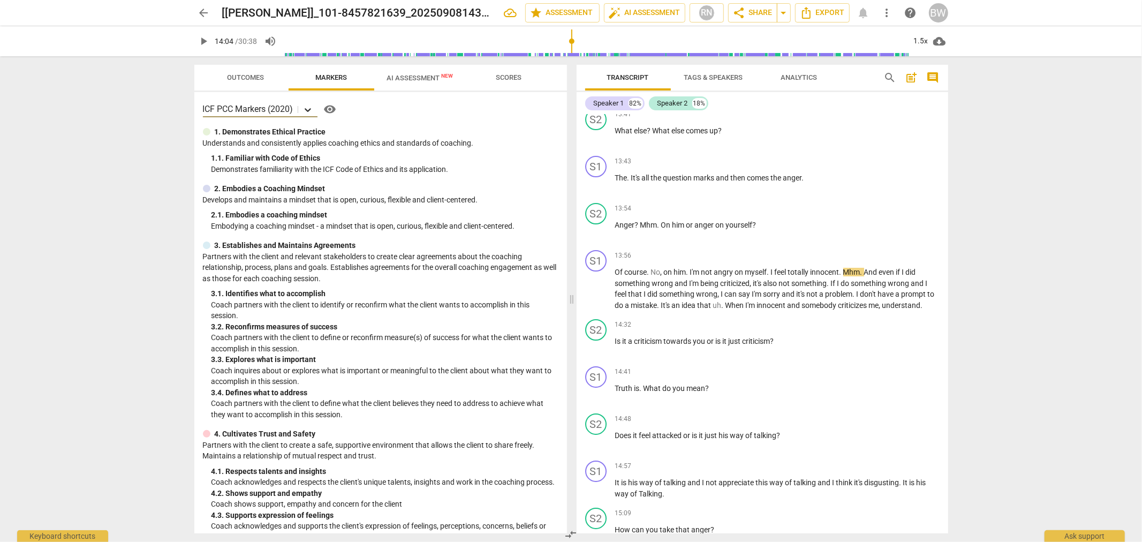
click at [305, 108] on icon at bounding box center [307, 109] width 11 height 11
click at [332, 108] on span "visibility" at bounding box center [330, 109] width 13 height 13
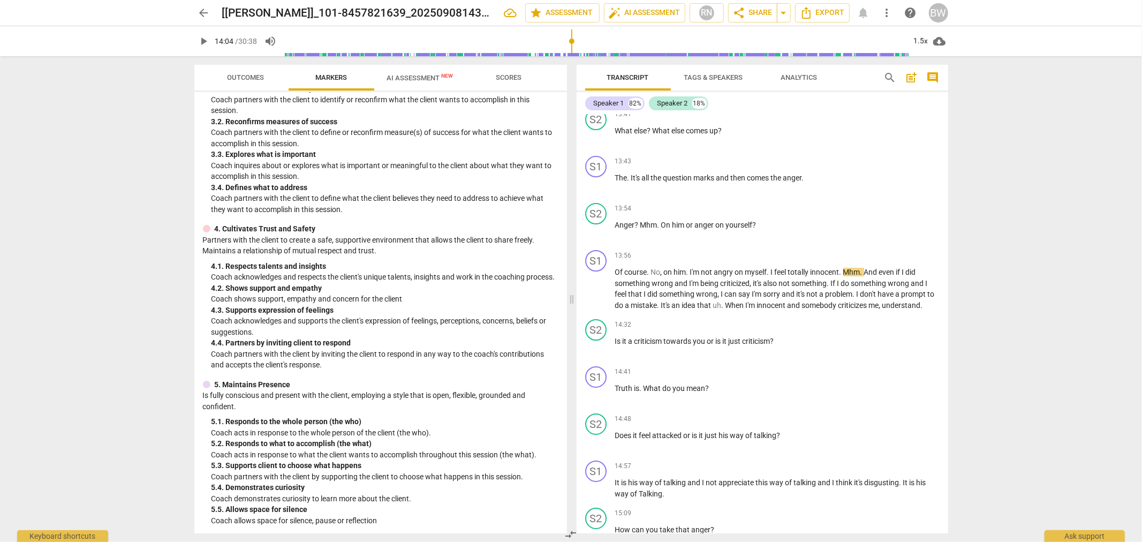
scroll to position [356, 0]
